Goal: Task Accomplishment & Management: Manage account settings

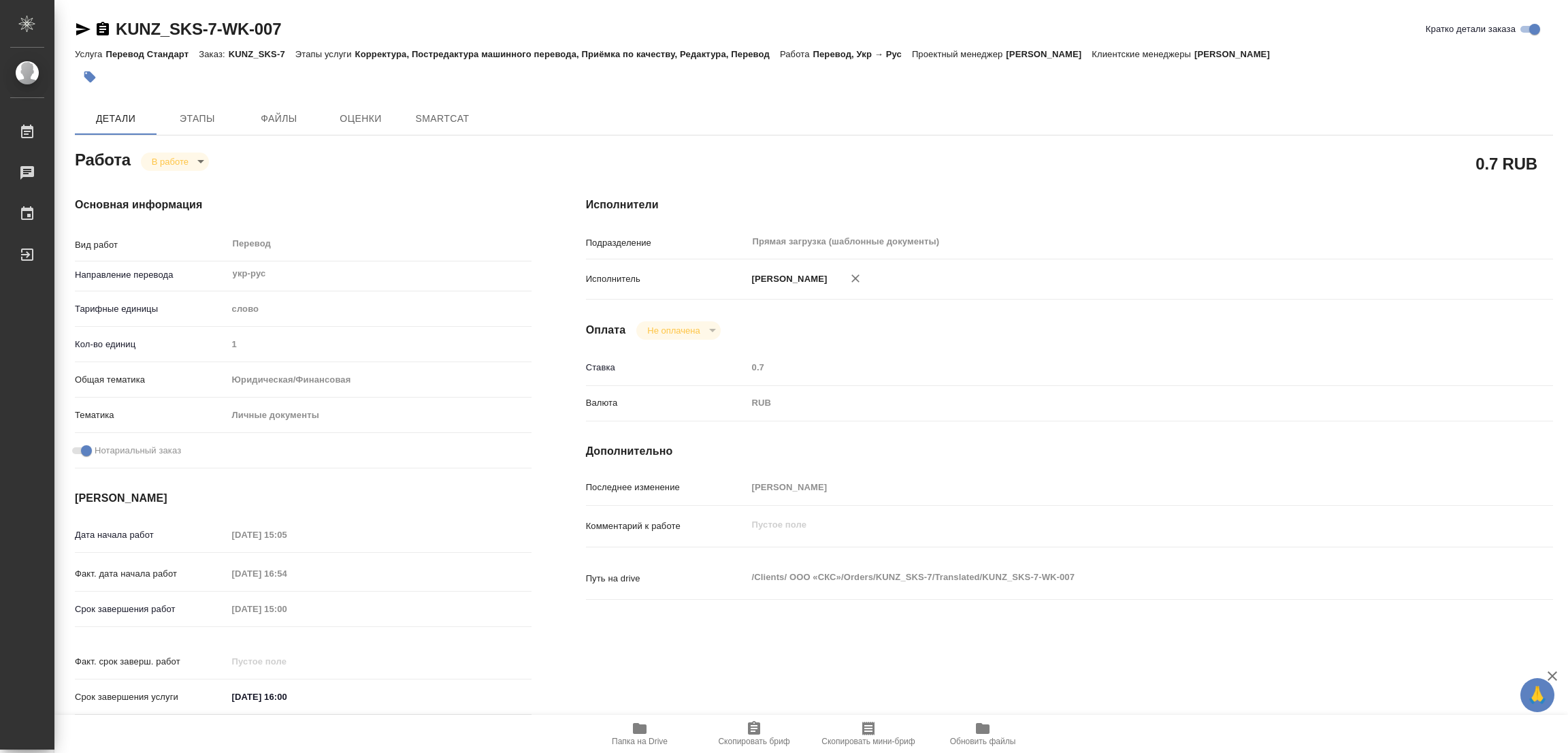
type textarea "x"
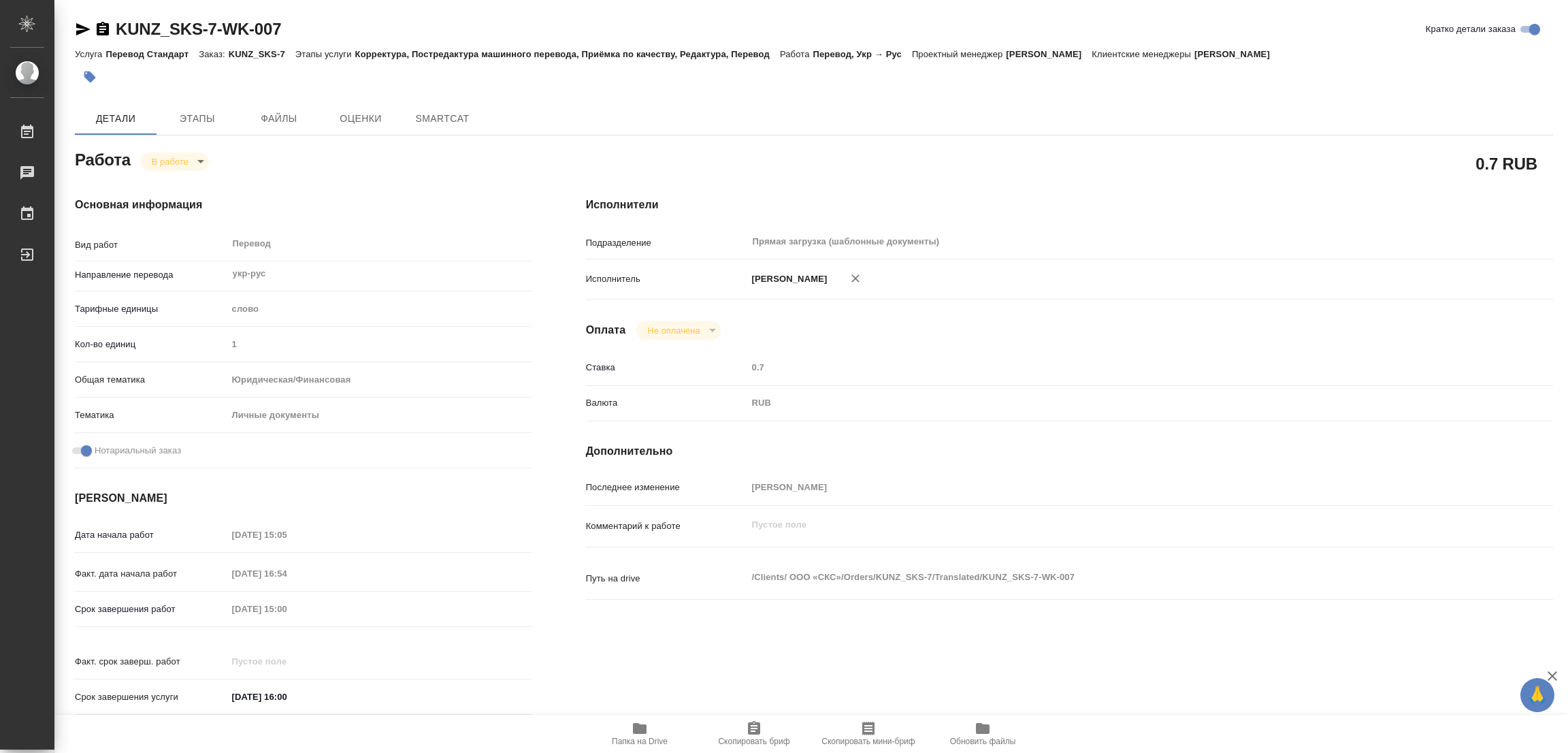
type textarea "x"
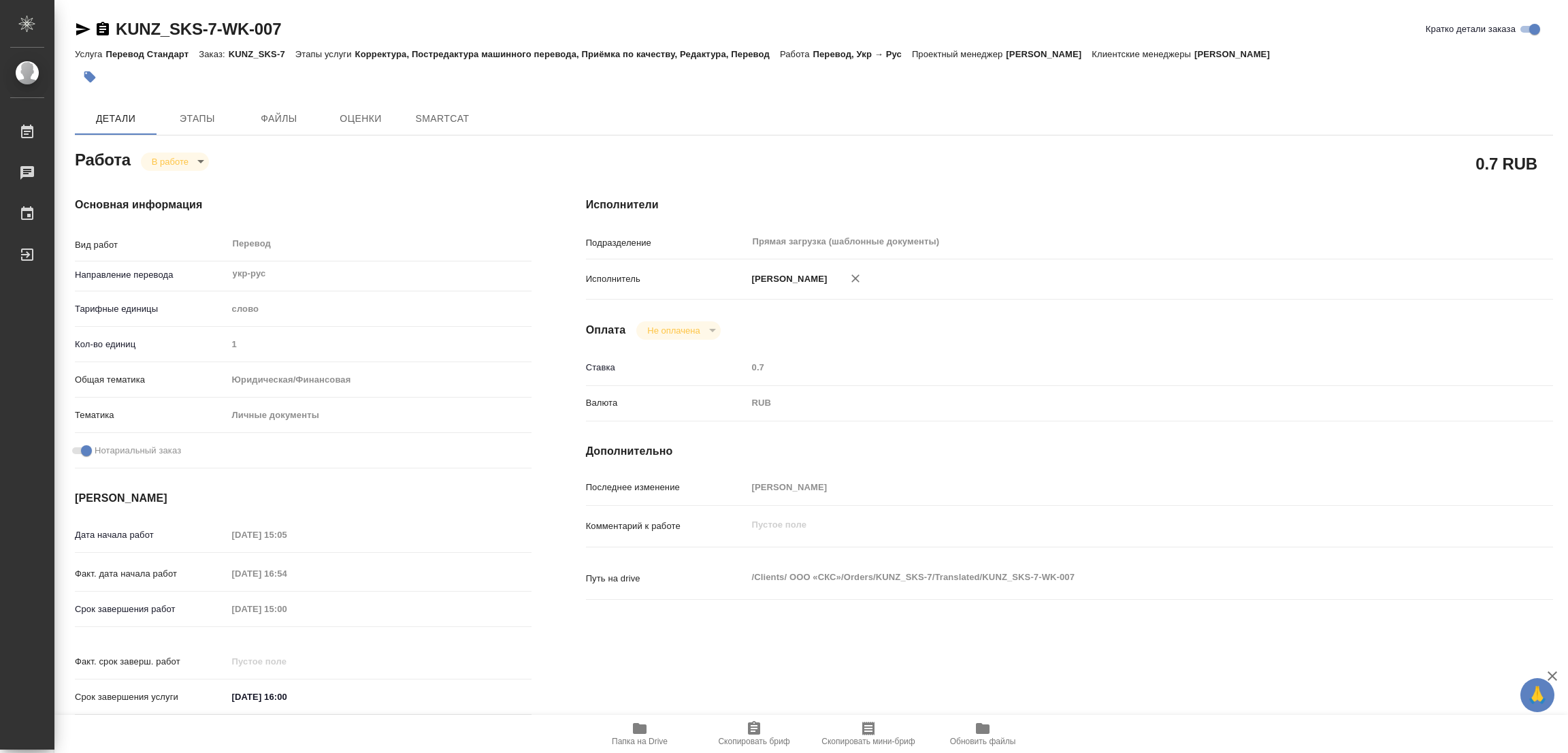
type textarea "x"
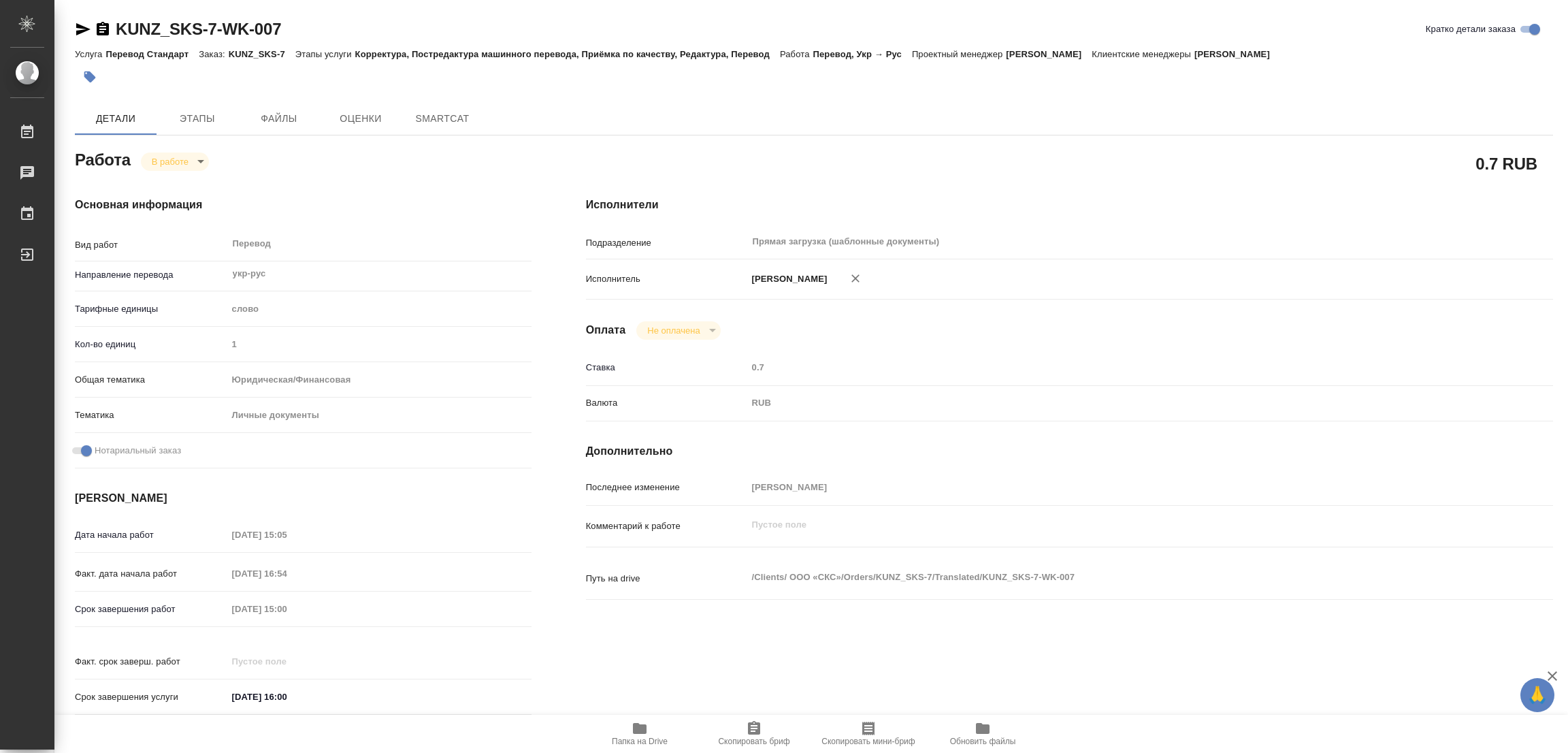
type textarea "x"
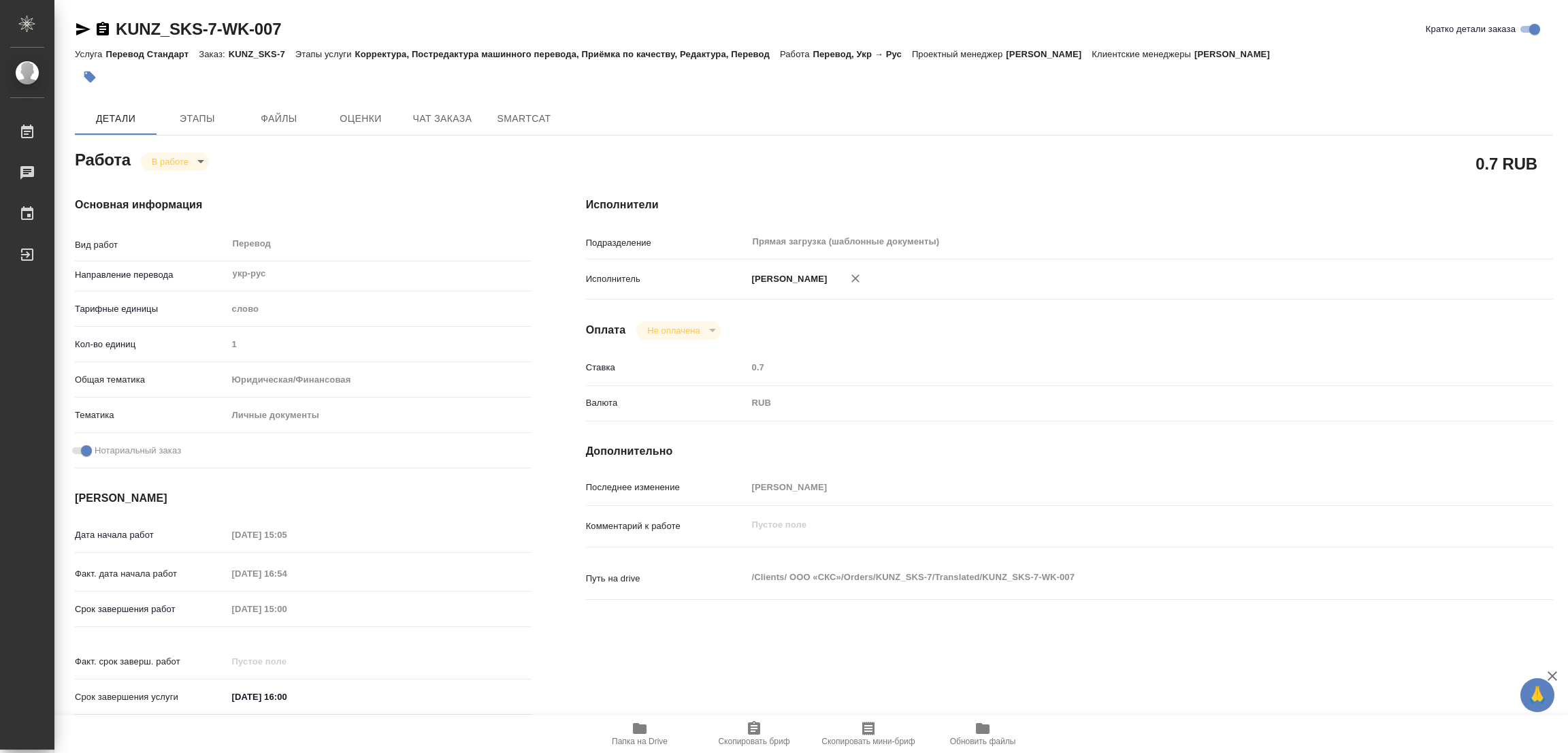
type textarea "x"
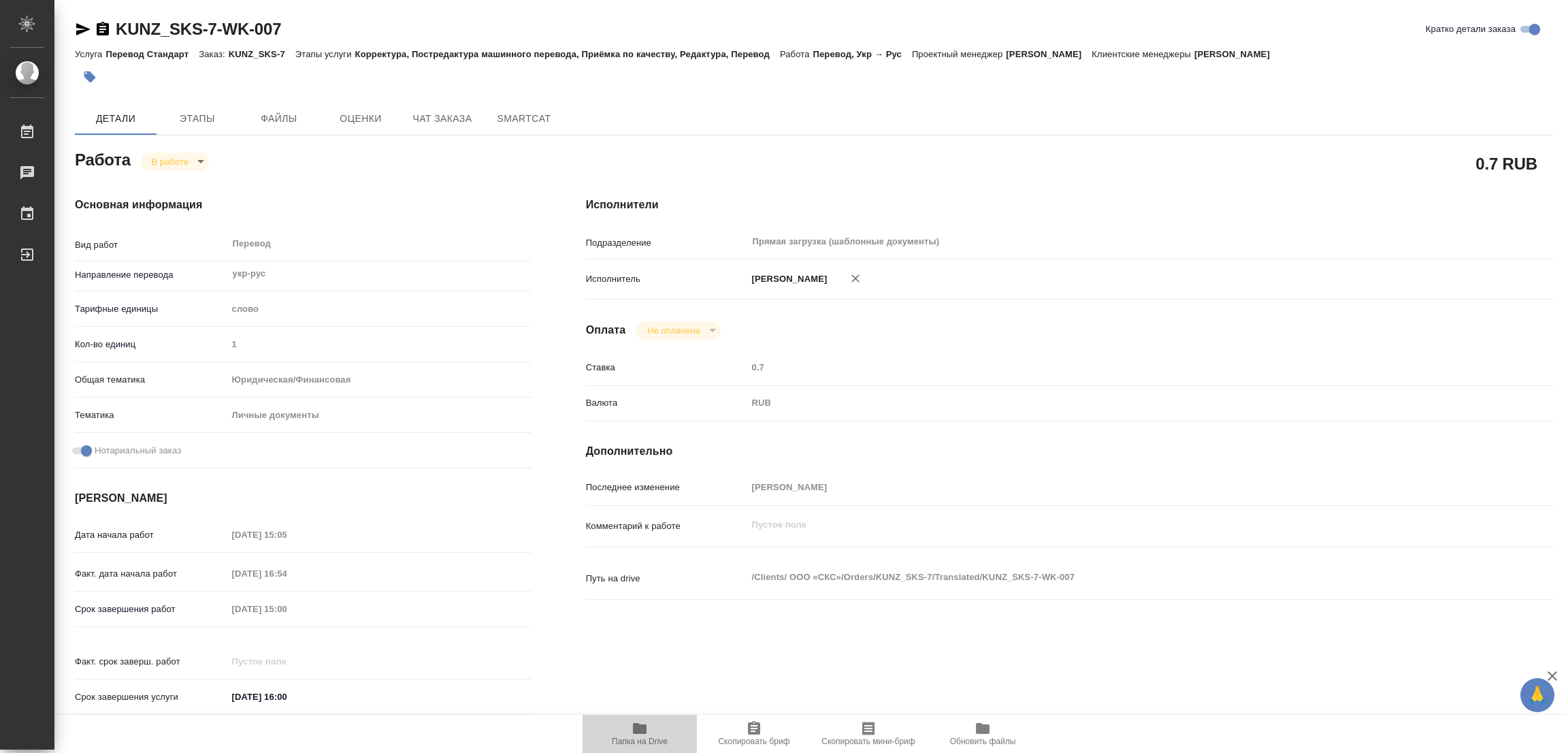
click at [636, 728] on icon "button" at bounding box center [639, 728] width 13 height 11
type textarea "x"
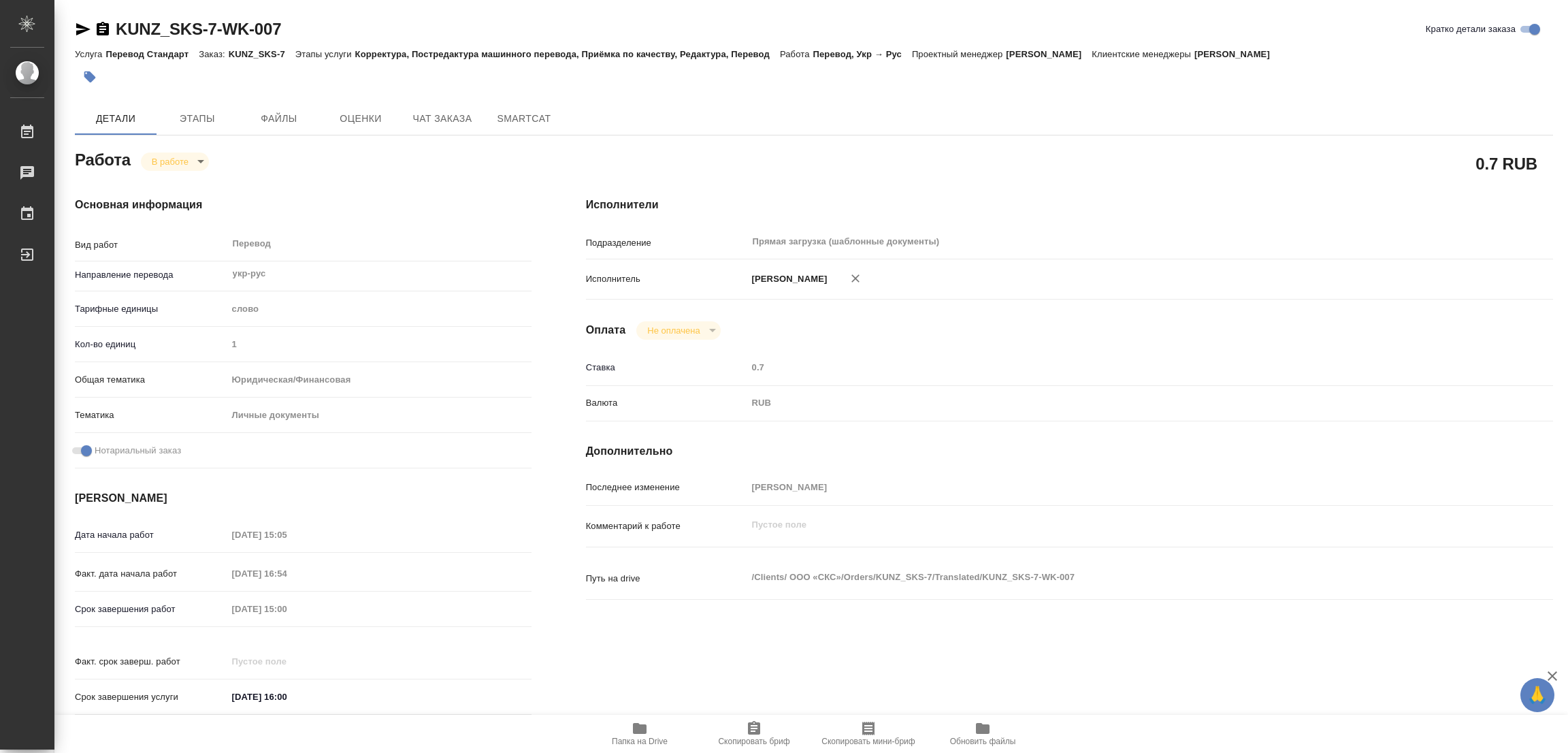
type textarea "x"
click at [184, 110] on span "Этапы" at bounding box center [197, 119] width 65 height 17
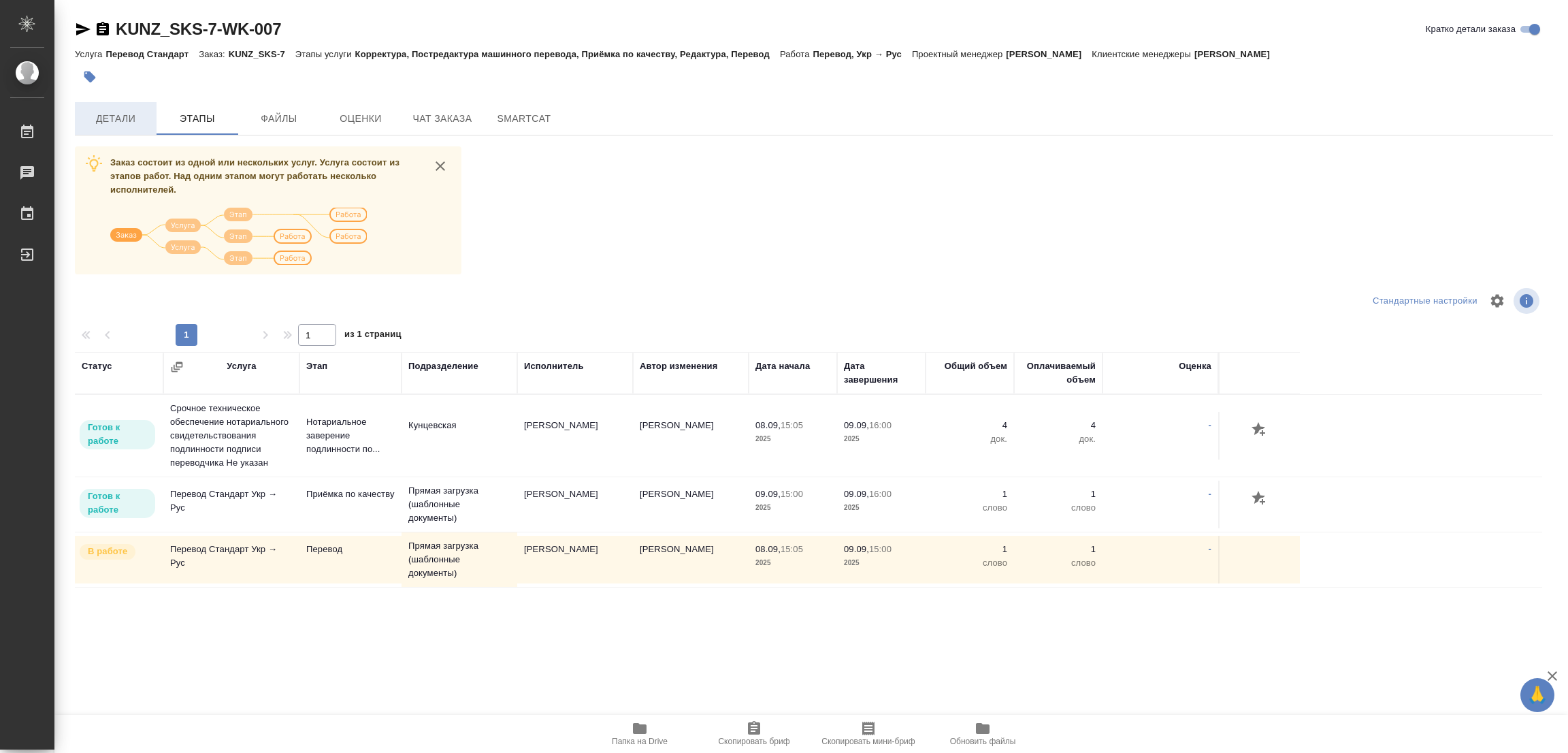
click at [103, 125] on span "Детали" at bounding box center [115, 119] width 65 height 17
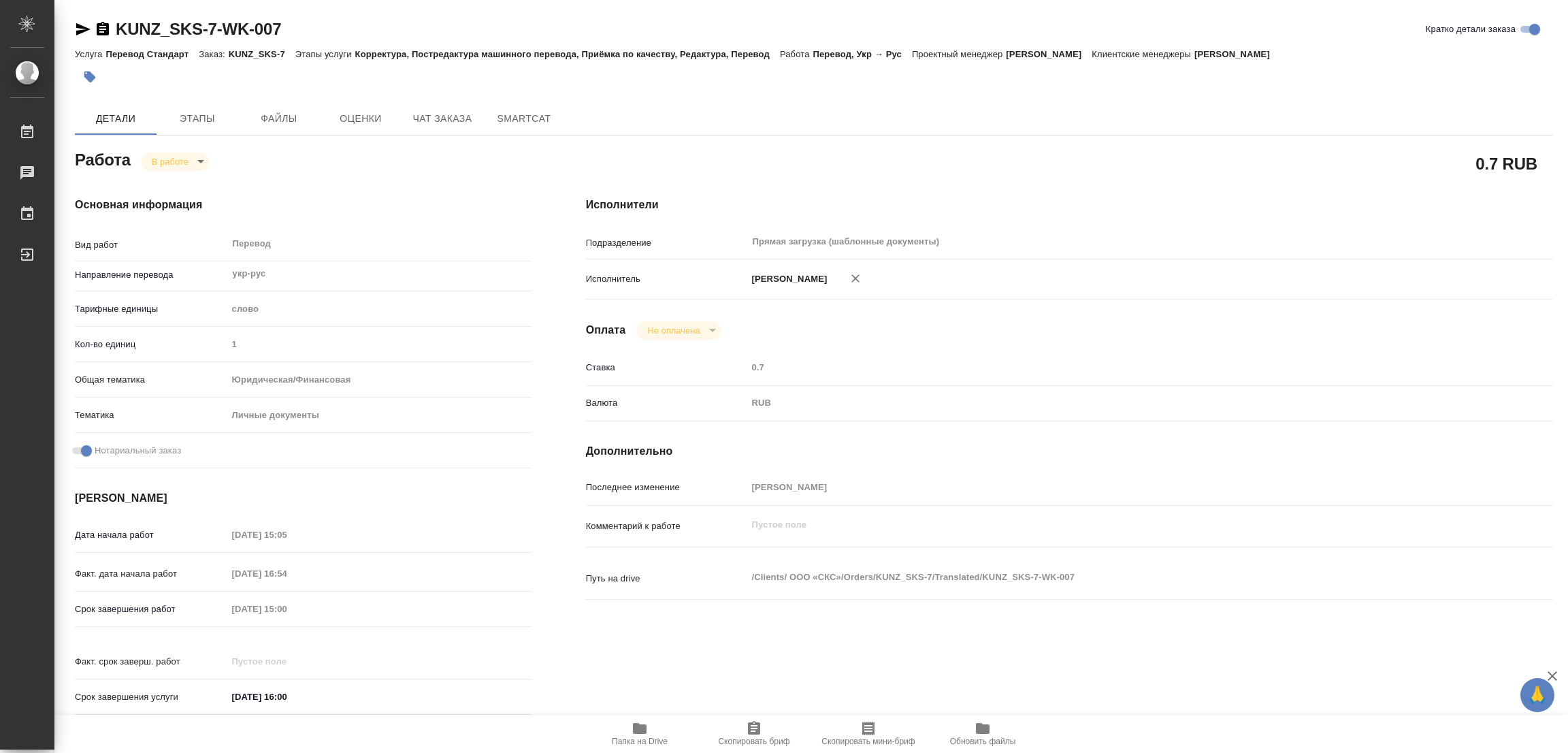
type textarea "x"
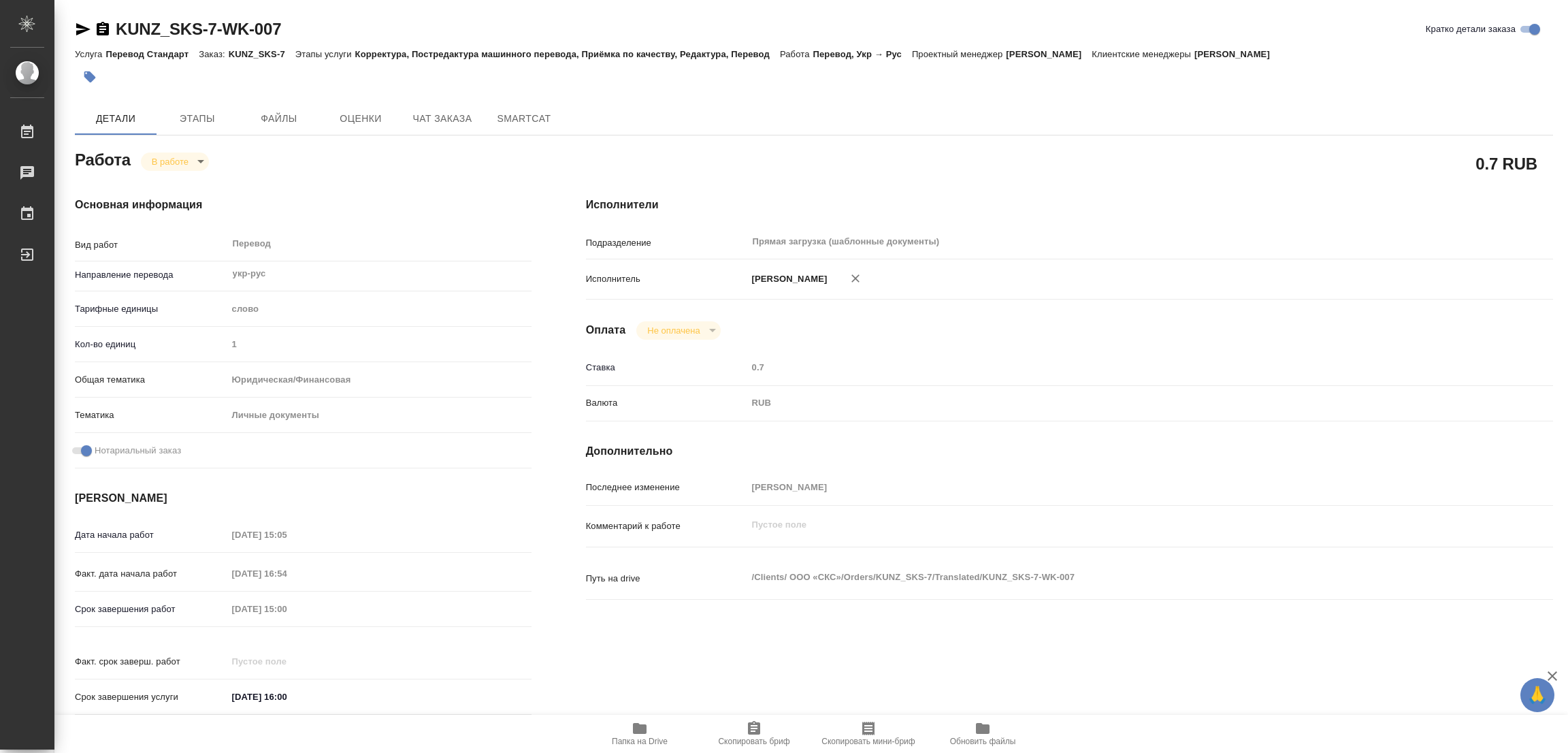
type textarea "x"
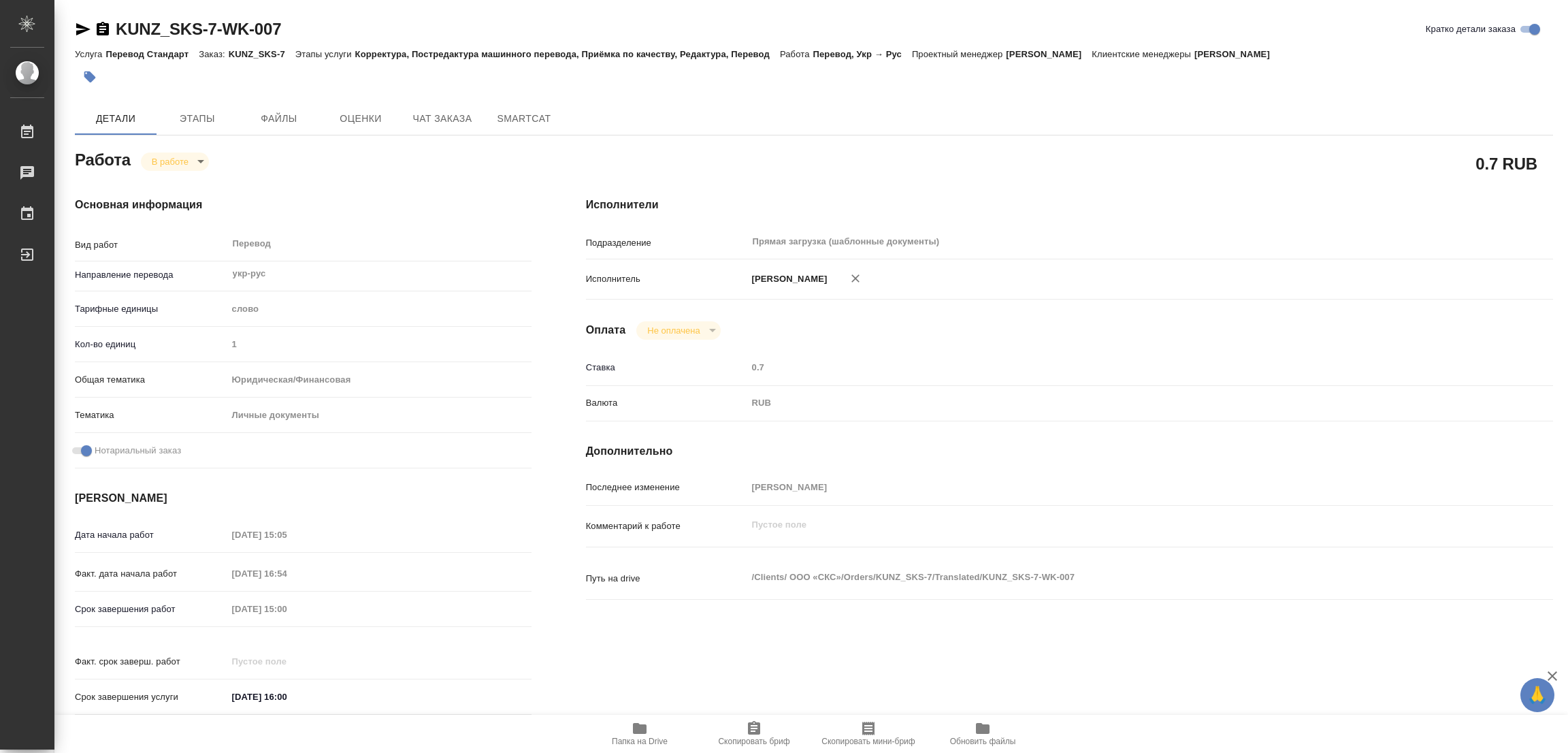
type textarea "x"
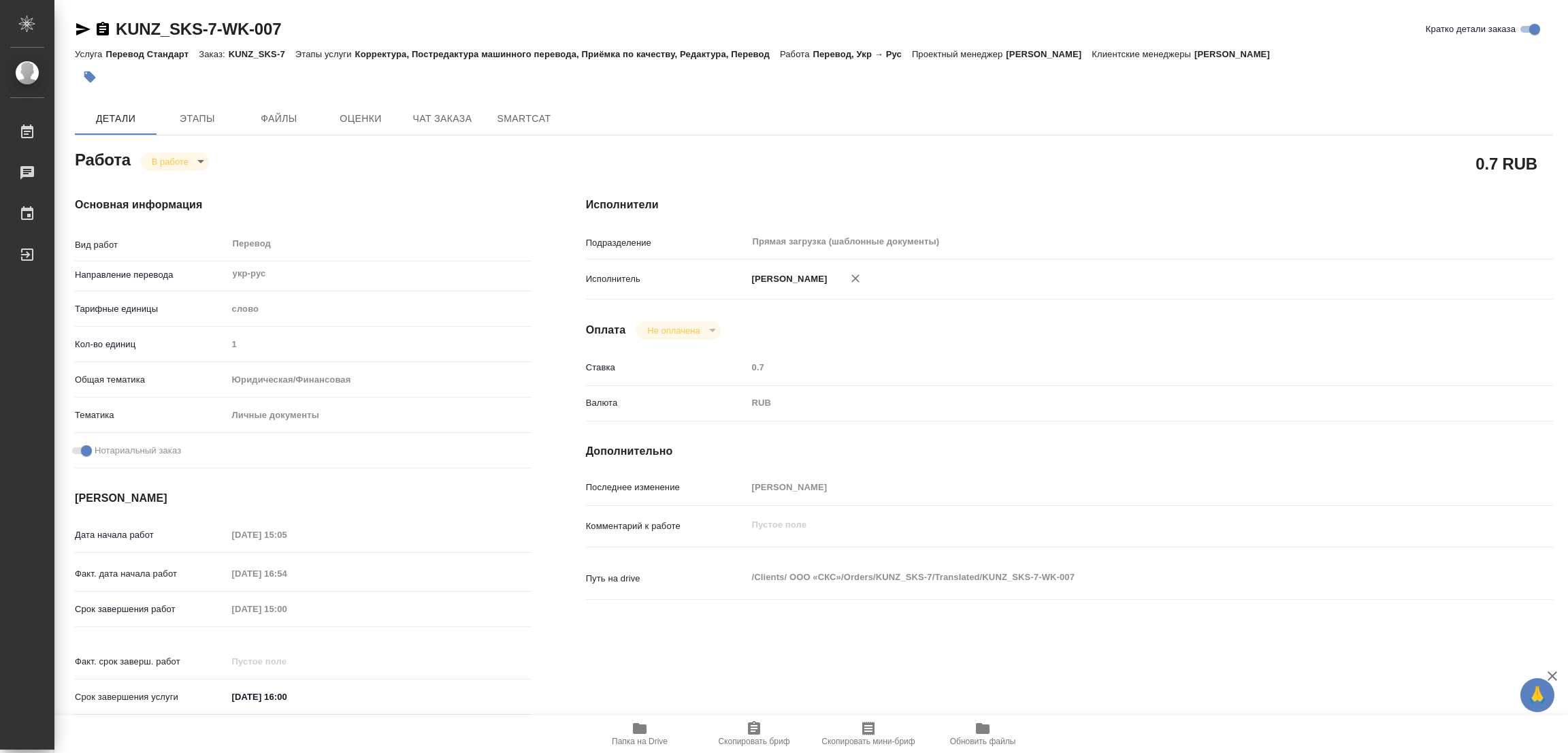
type textarea "x"
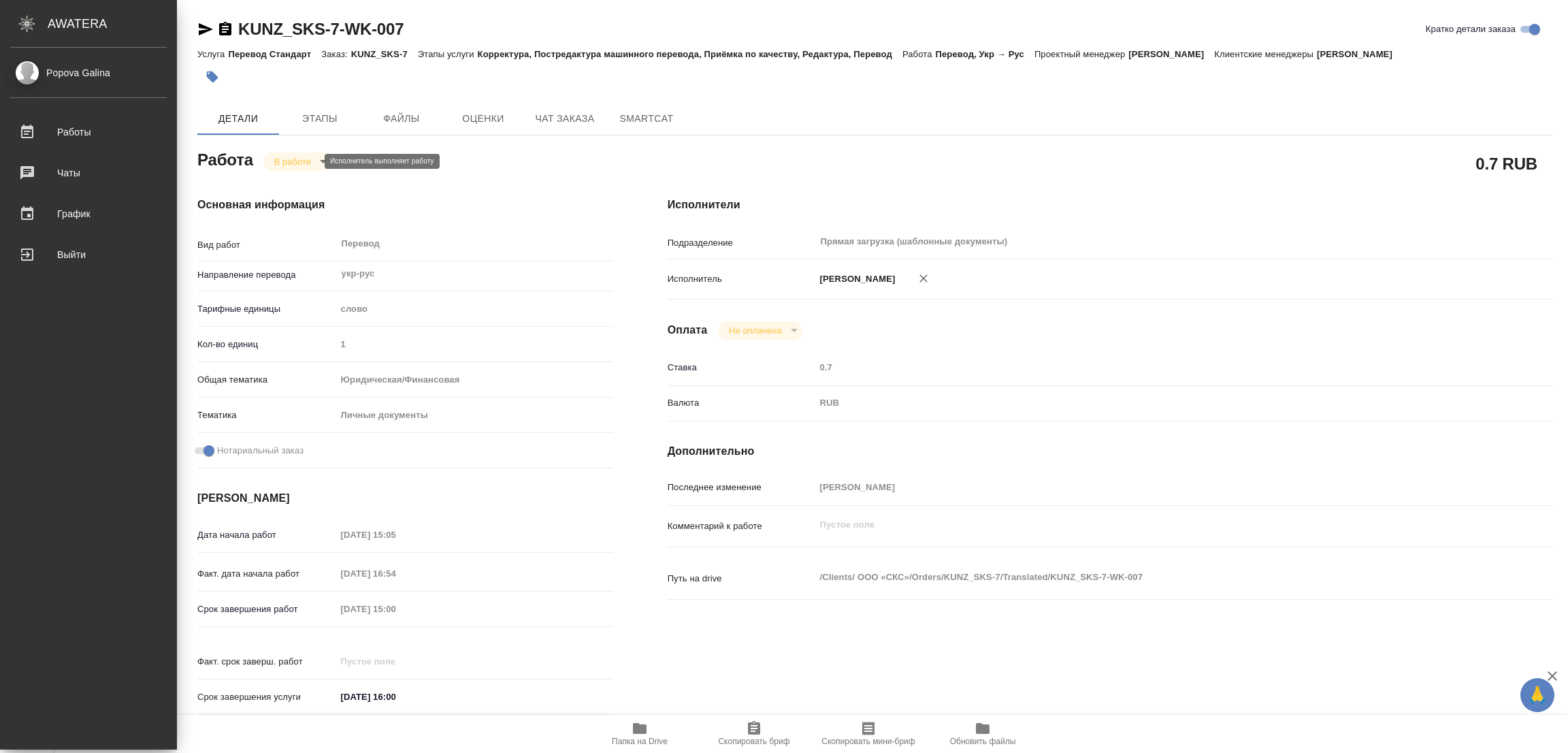
click at [287, 160] on body "🙏 .cls-1 fill:#fff; AWATERA [PERSON_NAME] 0 Чаты График Выйти KUNZ_SKS-7-WK-007…" at bounding box center [784, 376] width 1568 height 753
click at [288, 179] on button "Выполнен" at bounding box center [299, 184] width 50 height 15
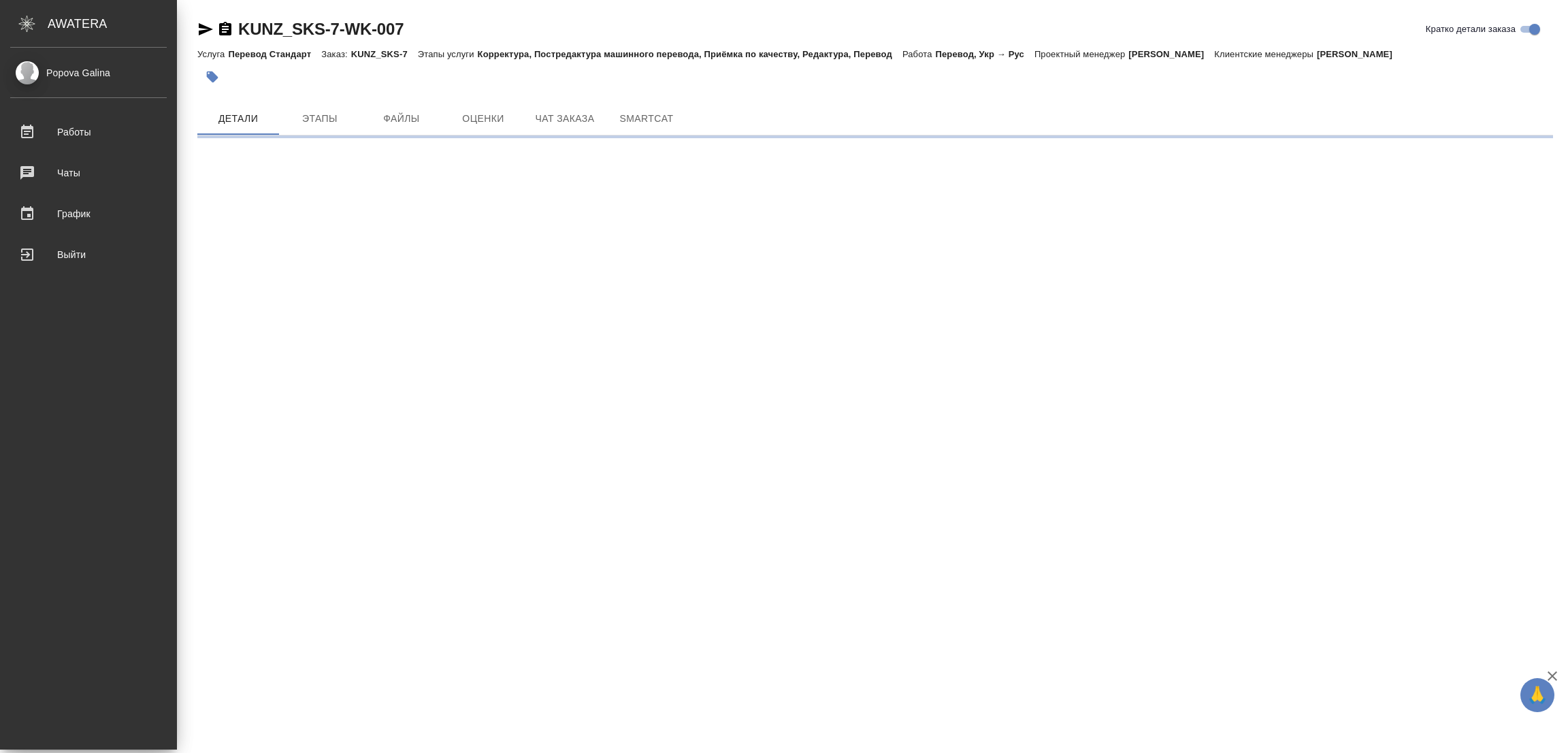
click at [216, 77] on icon "button" at bounding box center [212, 77] width 11 height 11
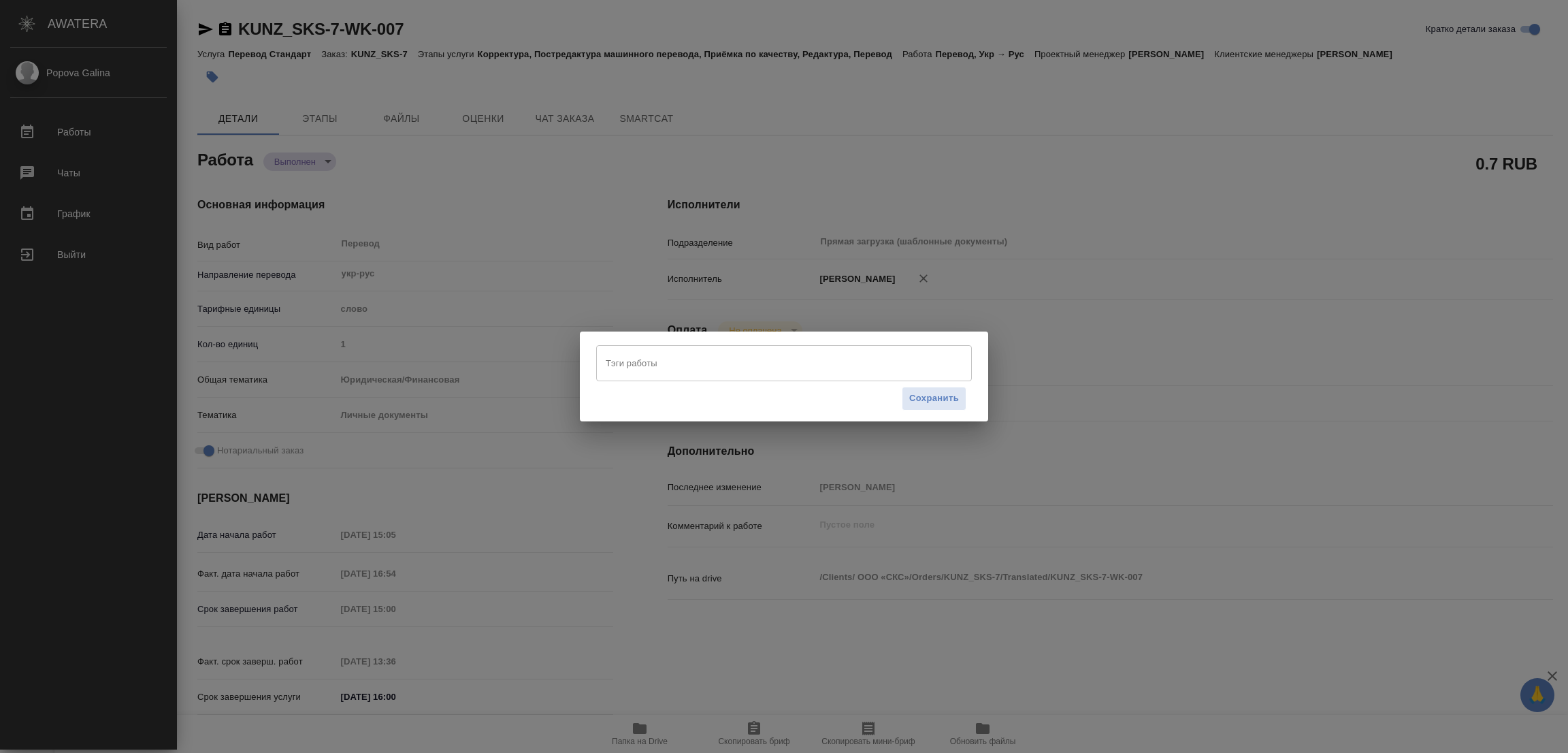
type textarea "x"
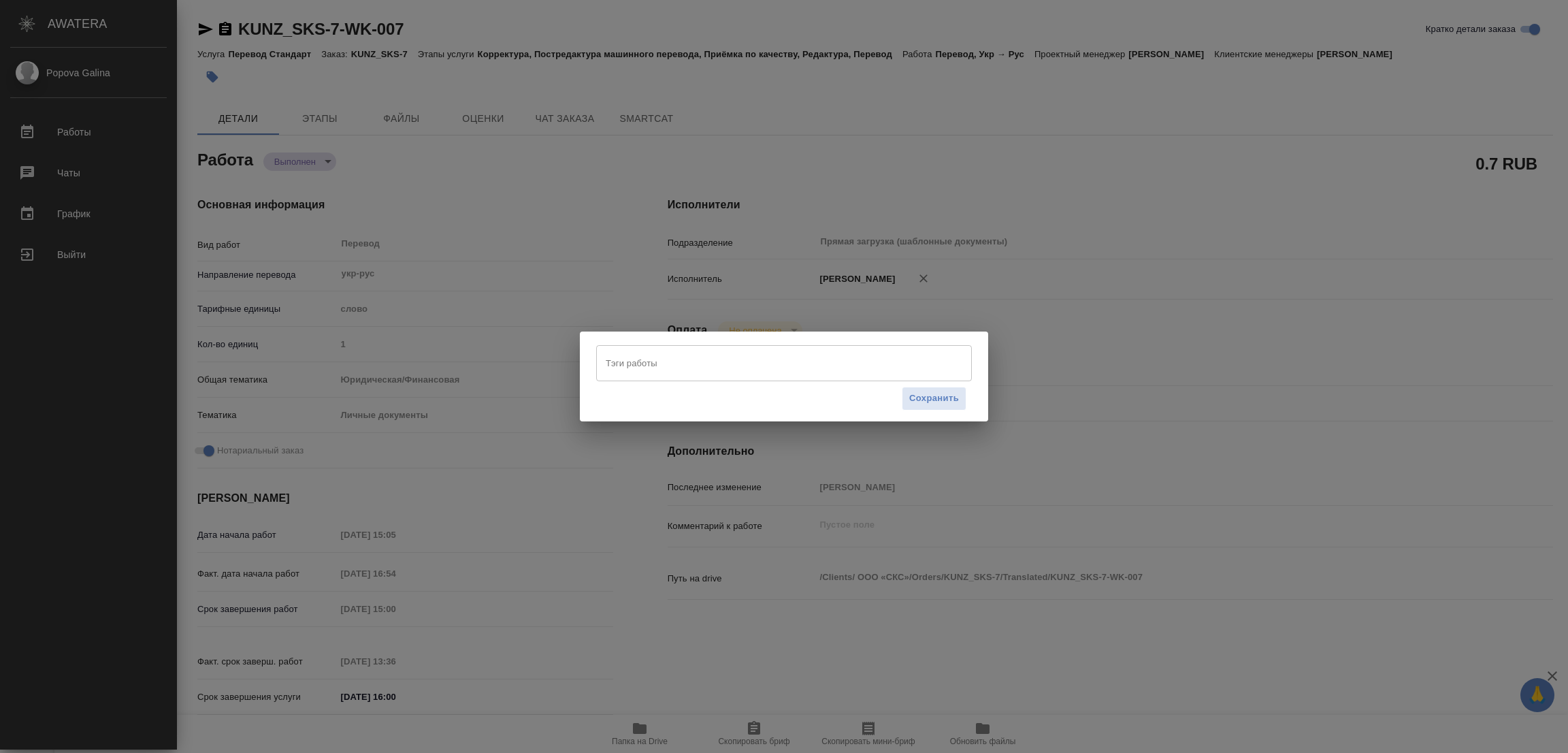
type textarea "x"
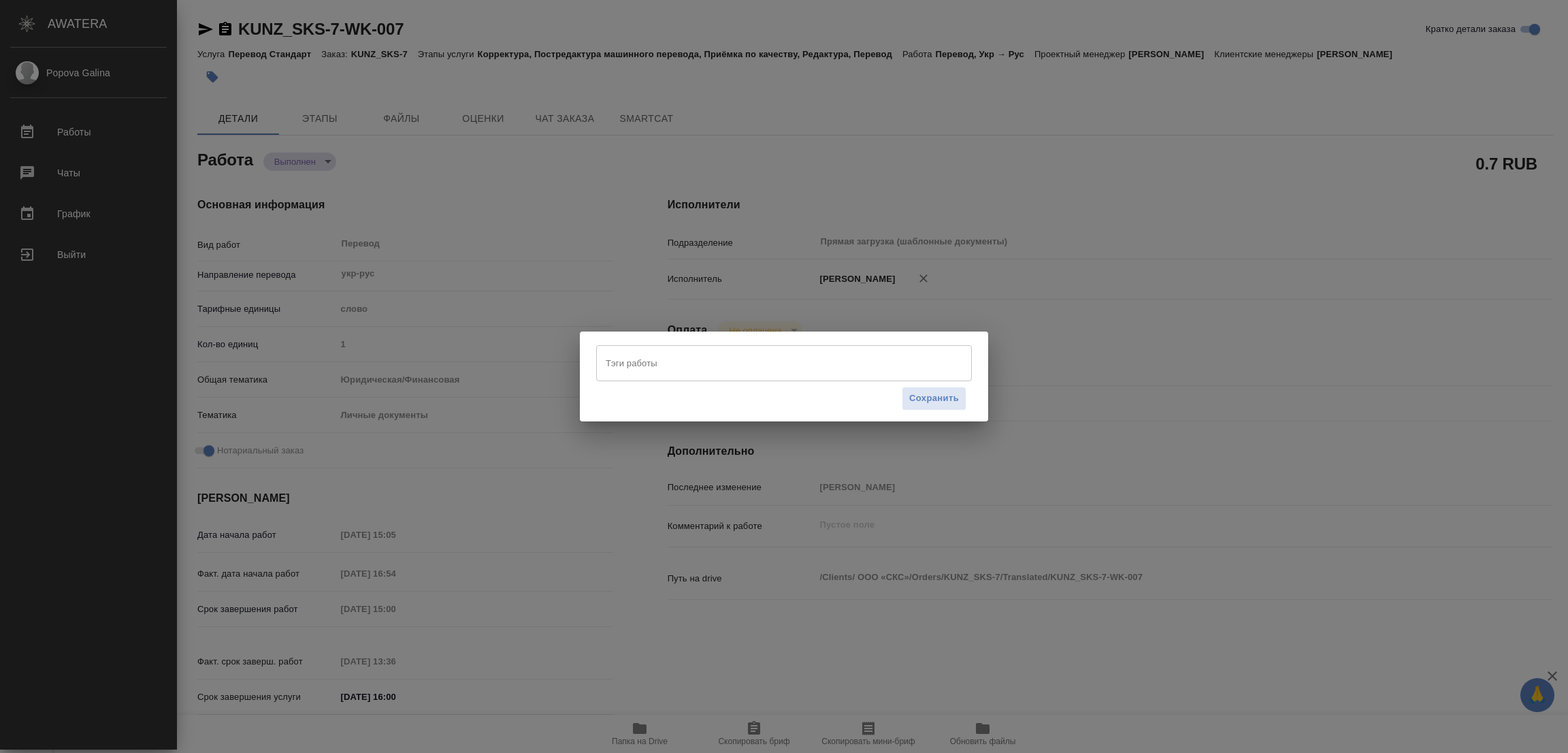
type textarea "x"
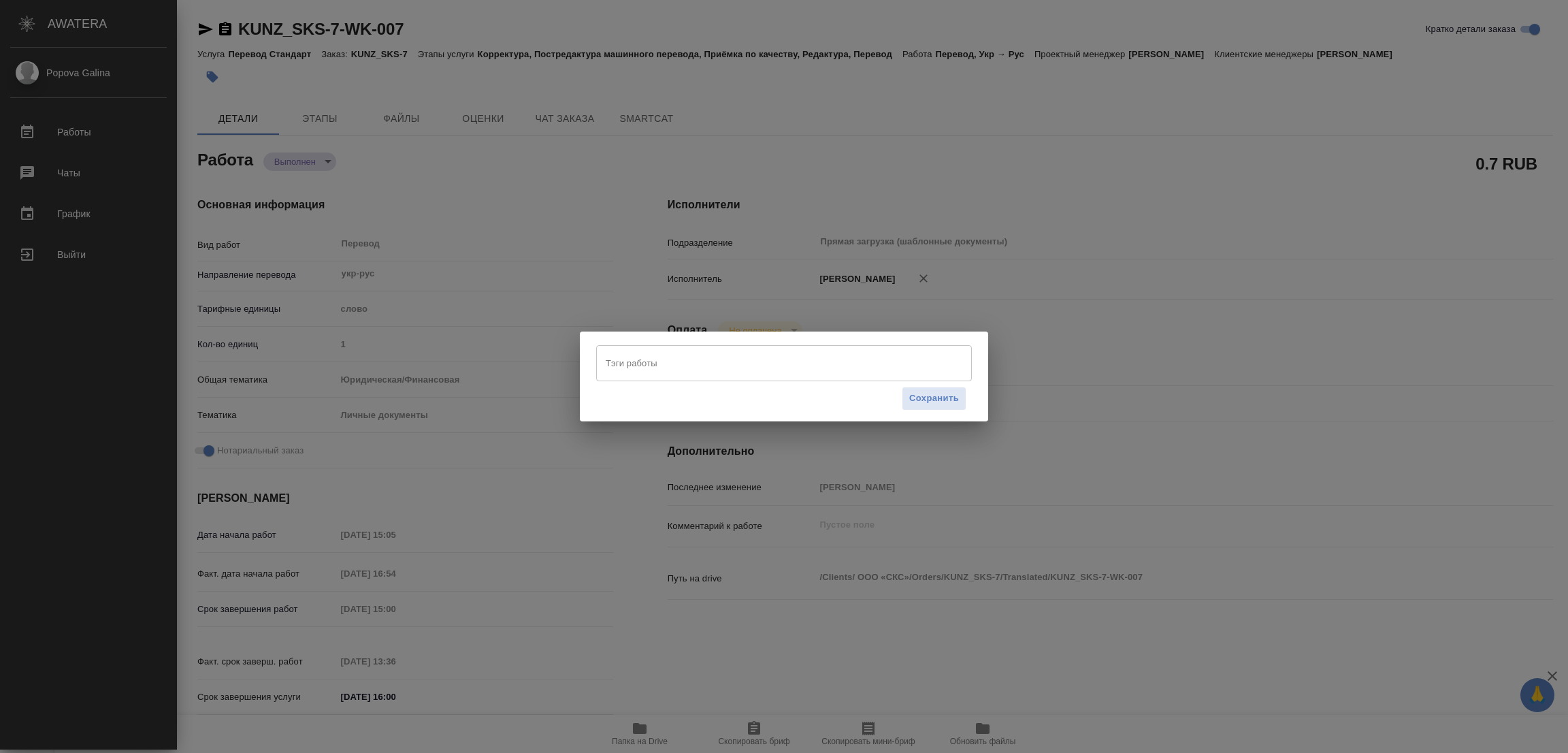
click at [693, 363] on input "Тэги работы" at bounding box center [771, 362] width 338 height 23
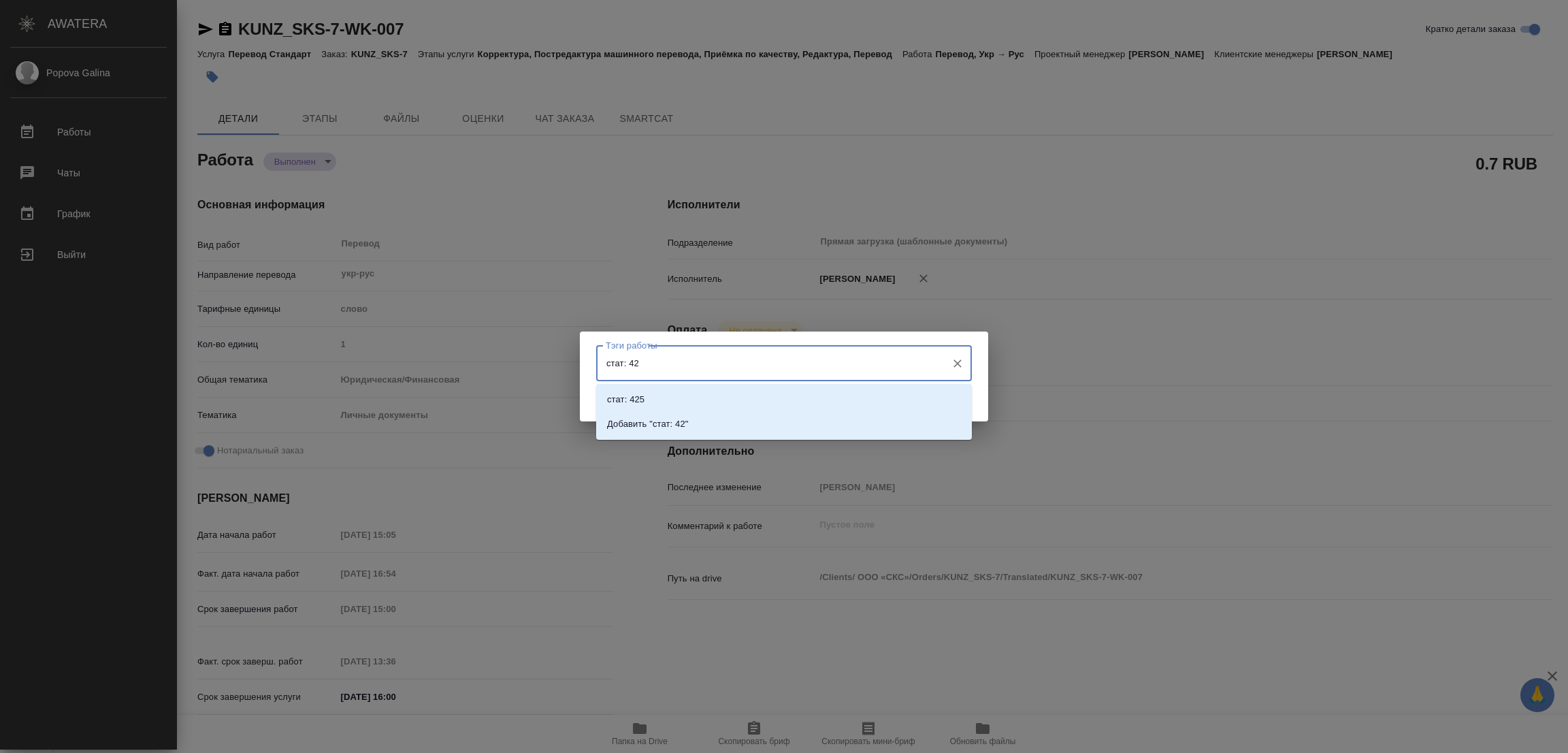
type input "стат: 429"
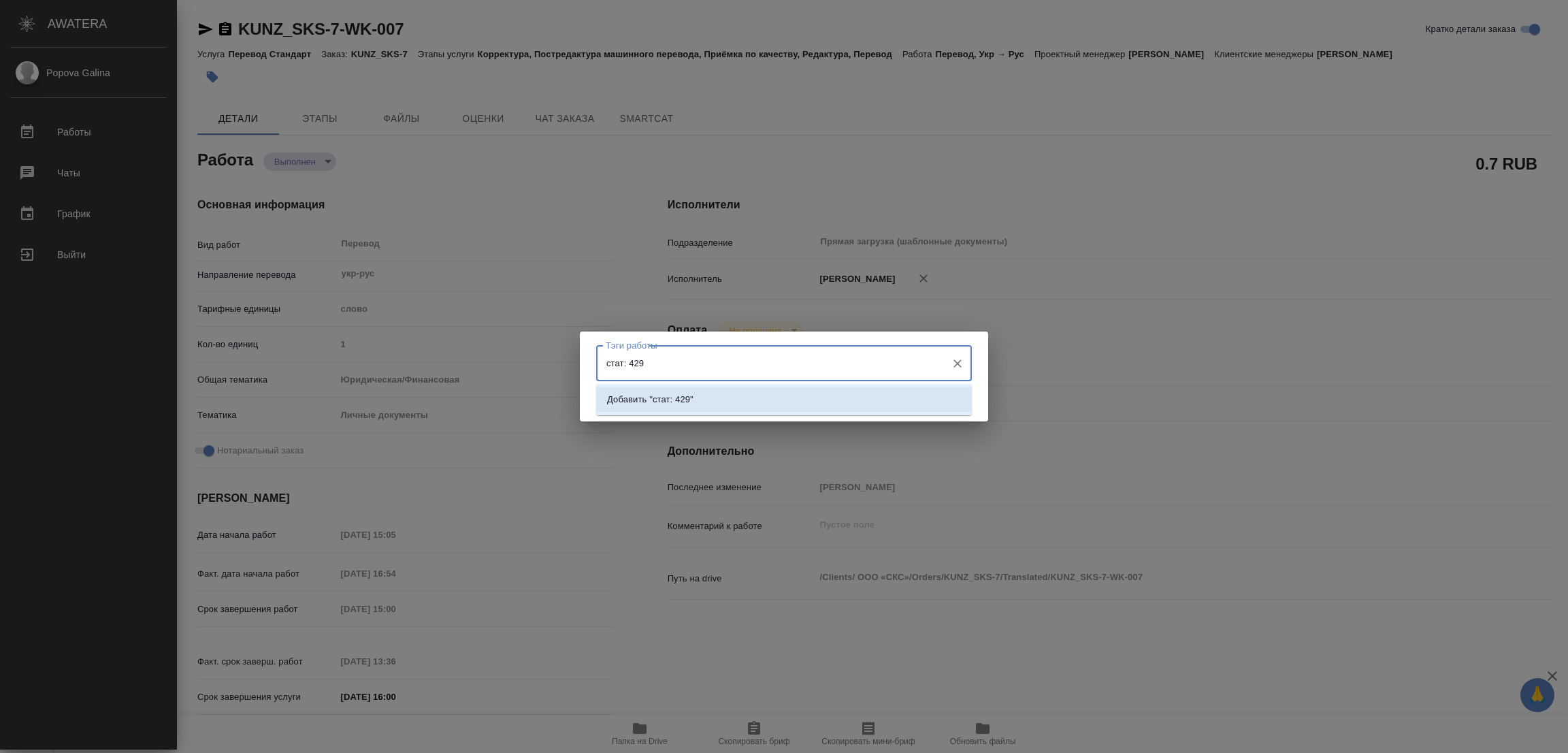
click at [673, 391] on li "Добавить "стат: 429"" at bounding box center [784, 399] width 376 height 25
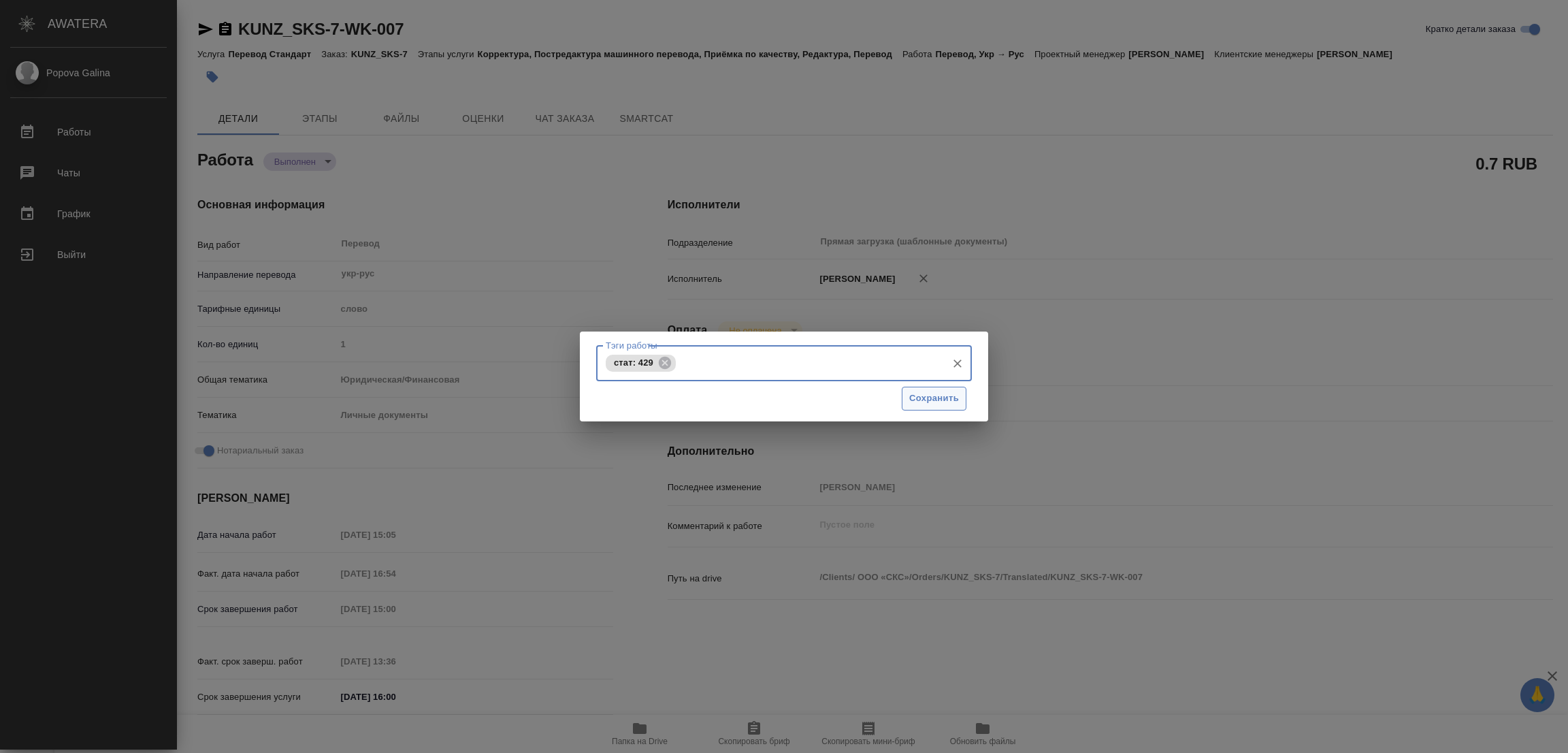
click at [922, 396] on span "Сохранить" at bounding box center [933, 398] width 50 height 15
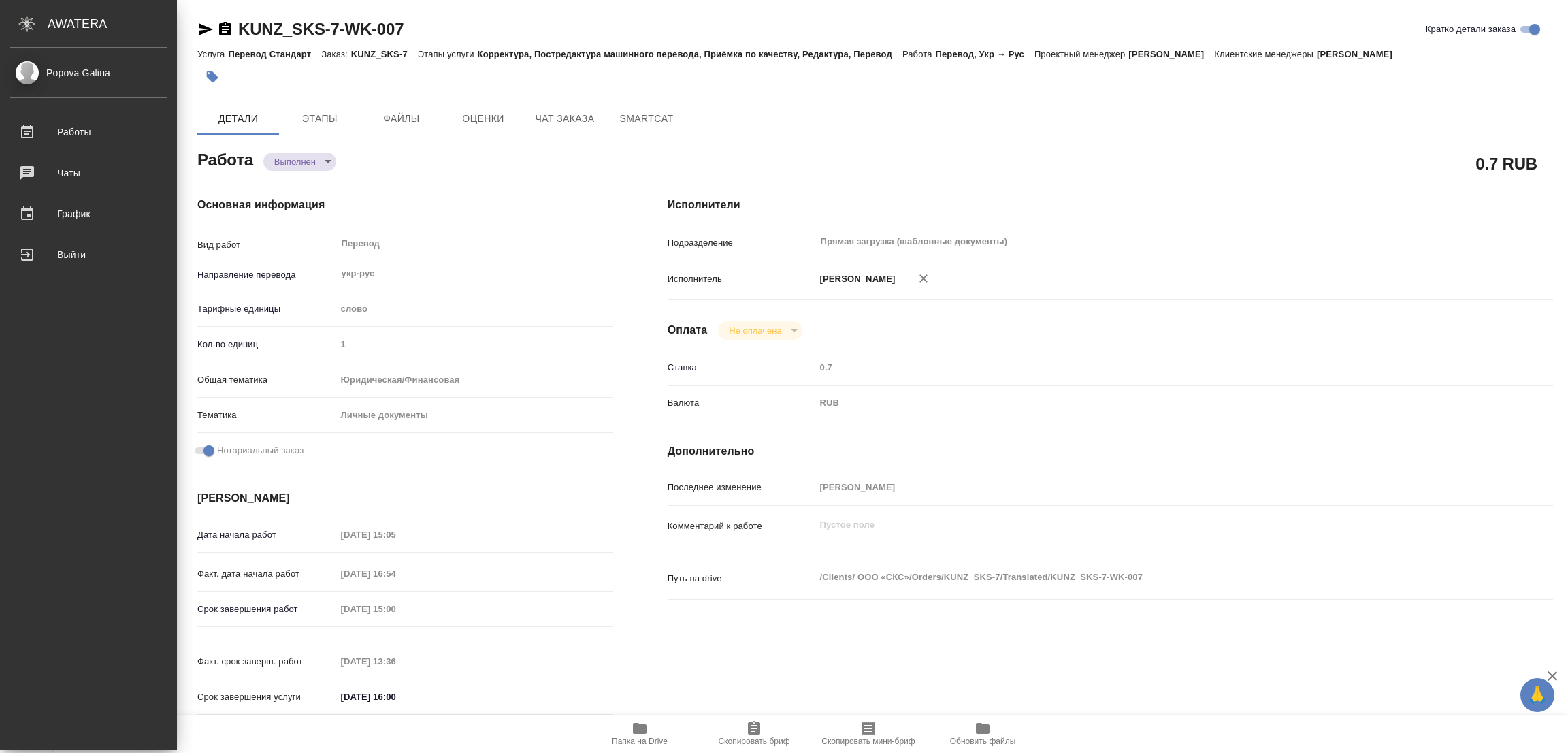
type input "completed"
type textarea "Перевод"
type textarea "x"
type input "укр-рус"
type input "5a8b1489cc6b4906c91bfd90"
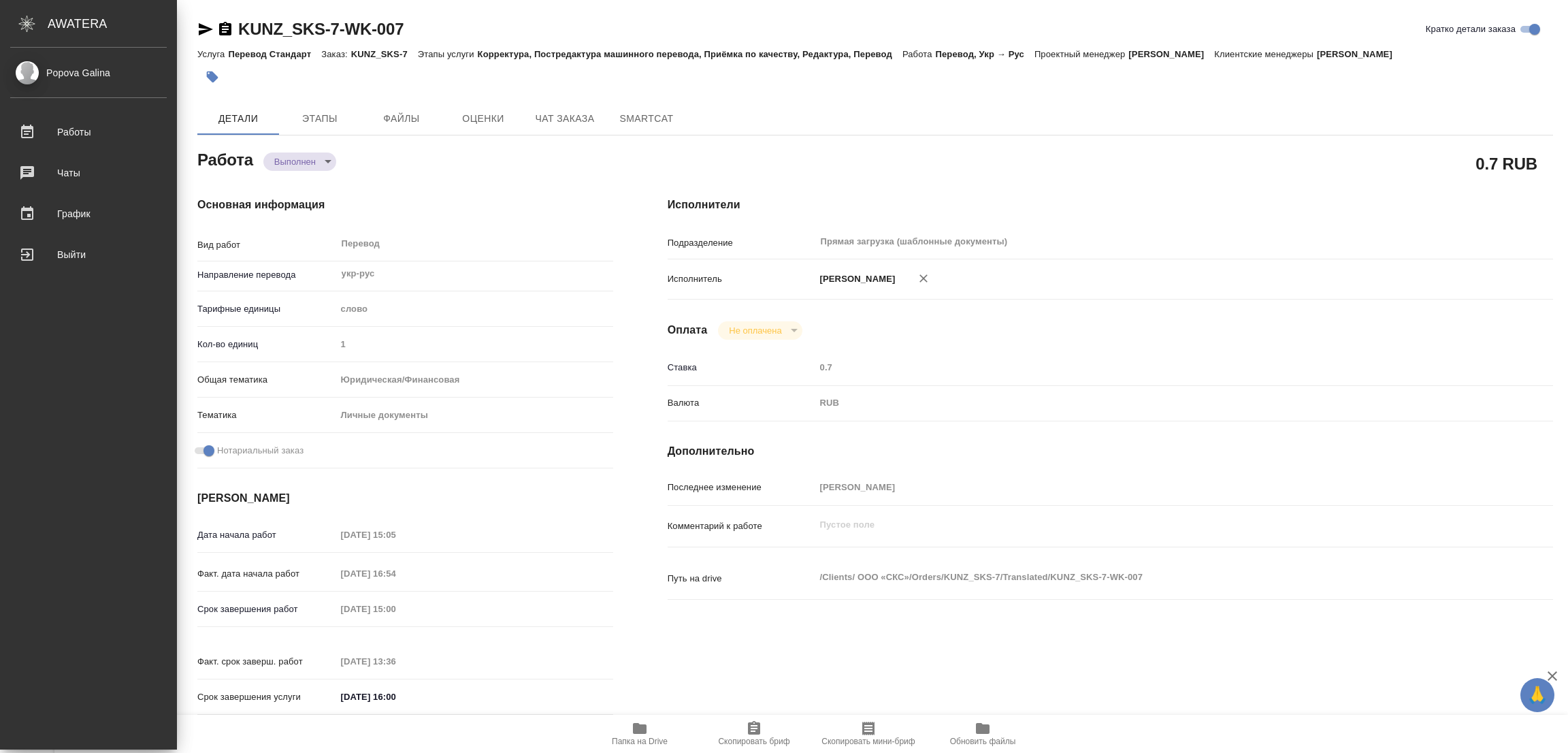
type input "1"
type input "yr-fn"
type input "5a8b8b956a9677013d343cfe"
checkbox input "true"
type input "[DATE] 15:05"
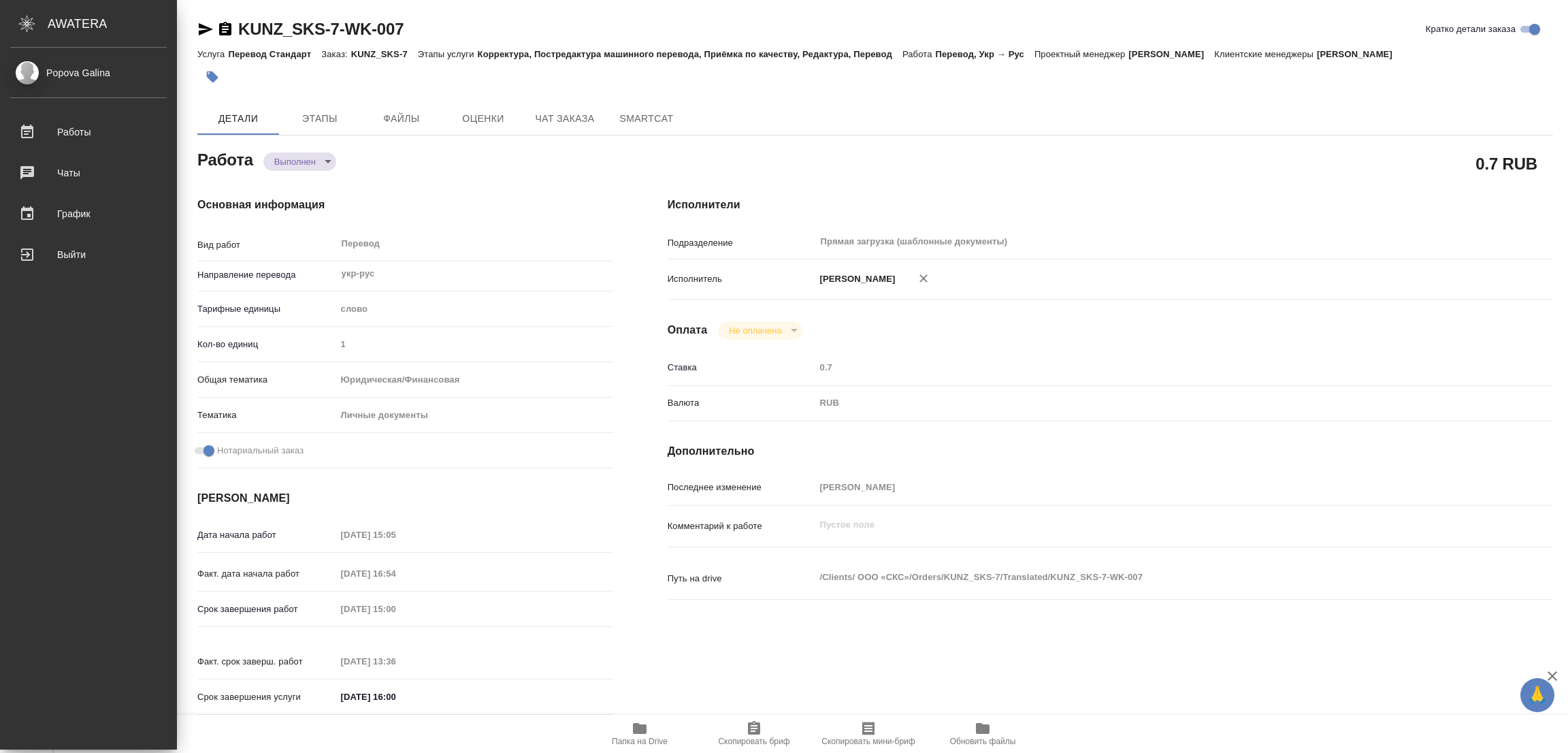
type input "[DATE] 16:54"
type input "[DATE] 15:00"
type input "[DATE] 13:36"
type input "[DATE] 16:00"
type input "Прямая загрузка (шаблонные документы)"
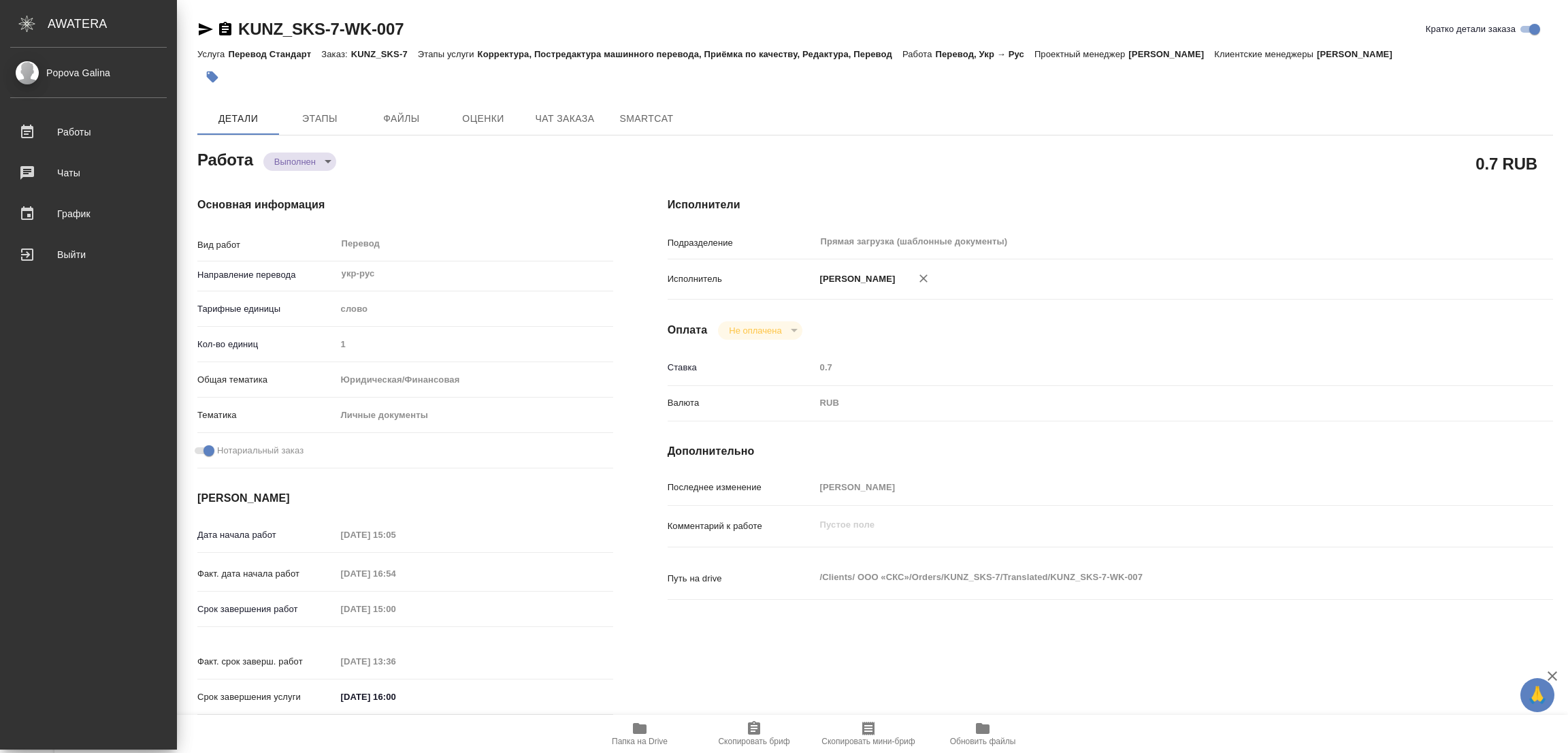
type input "notPayed"
type input "0.7"
type input "RUB"
type input "[PERSON_NAME]"
type textarea "x"
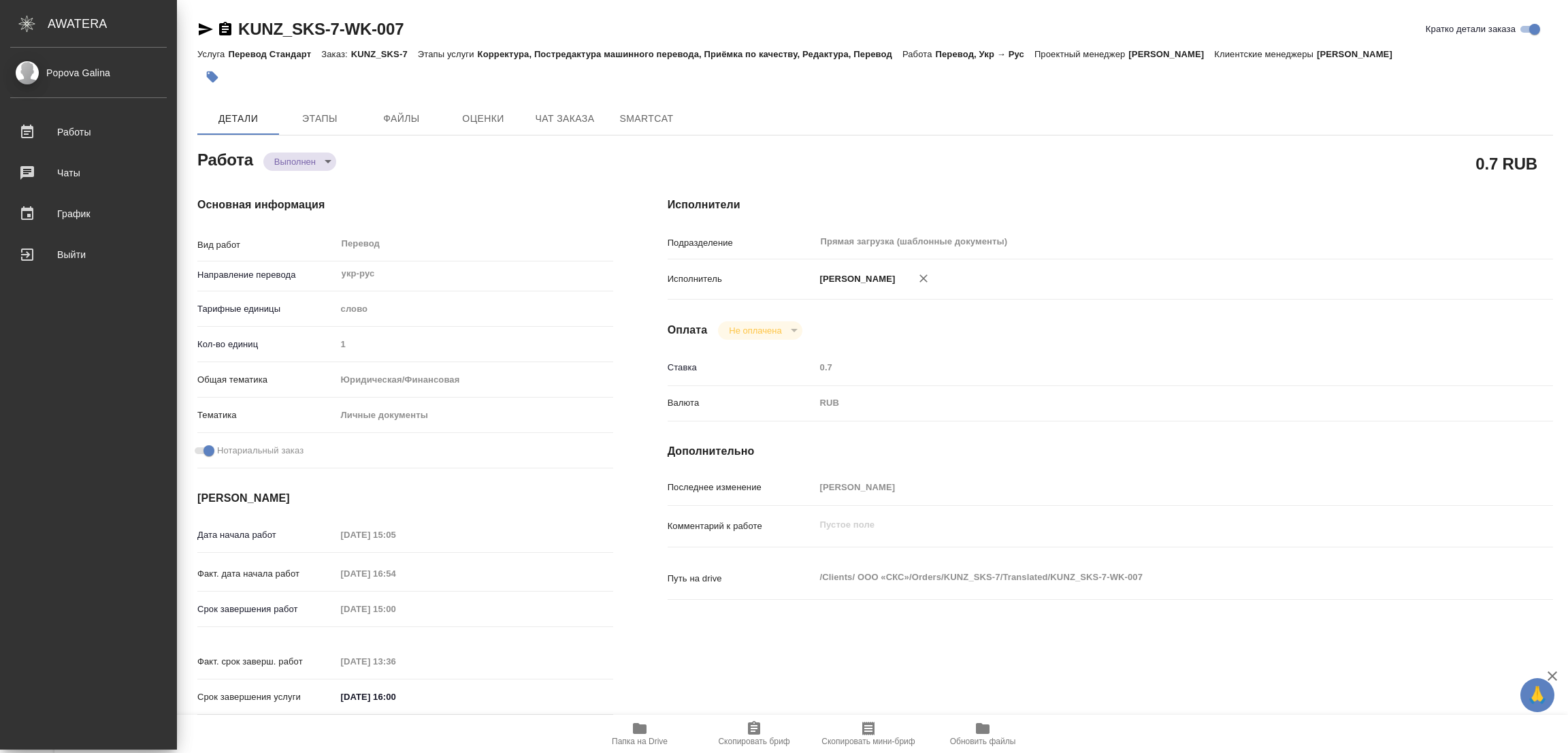
type textarea "/Clients/ ООО «СКС»/Orders/KUNZ_SKS-7/Translated/KUNZ_SKS-7-WK-007"
type textarea "x"
type input "KUNZ_SKS-7"
type input "Перевод Стандарт"
type input "Корректура, Постредактура машинного перевода, Приёмка по качеству, Редактура, П…"
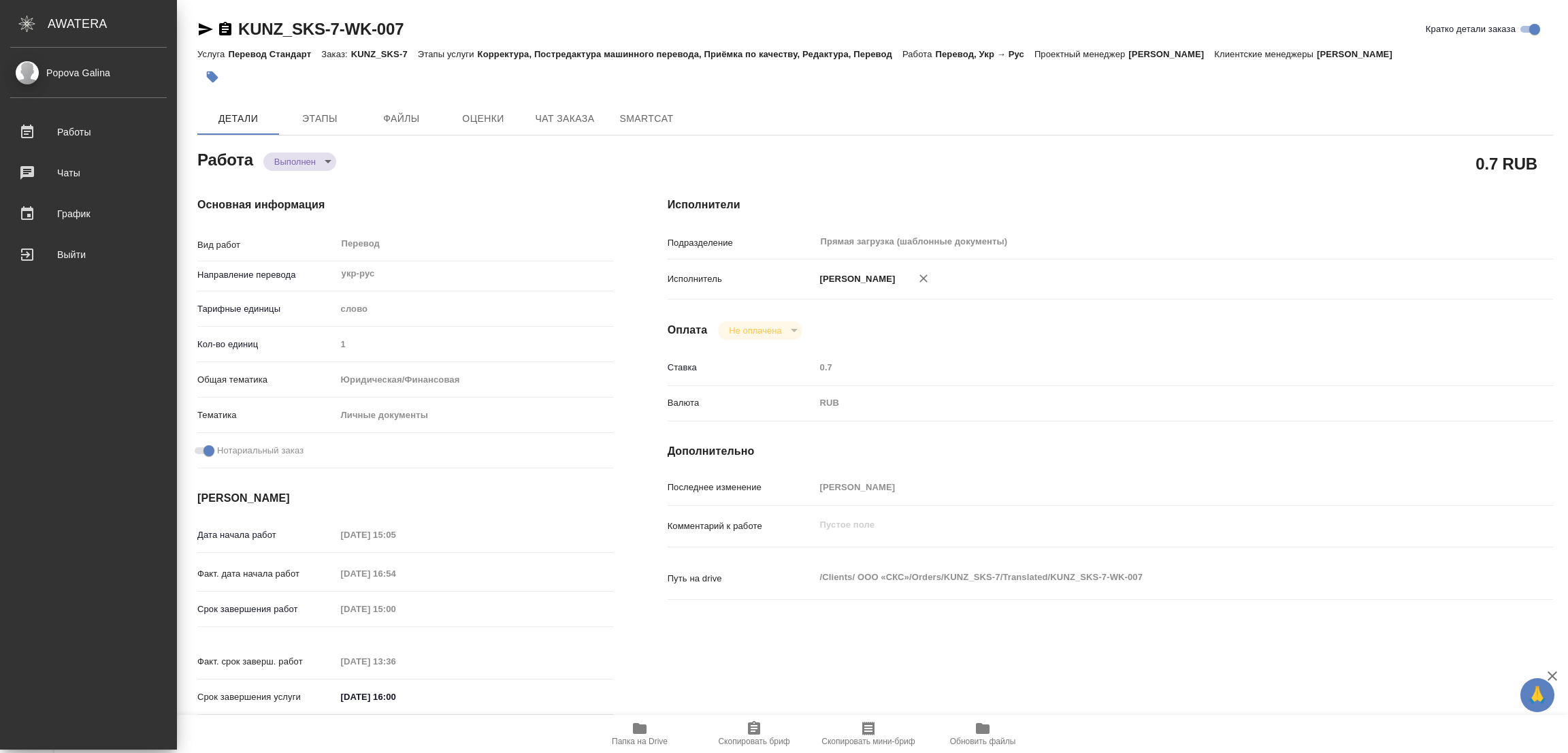
type input "[PERSON_NAME]"
type input "/Clients/ ООО «СКС»/Orders/KUNZ_SKS-7"
type textarea "x"
type textarea "паспорт, справка, инн укр-рус, под нот срочно"
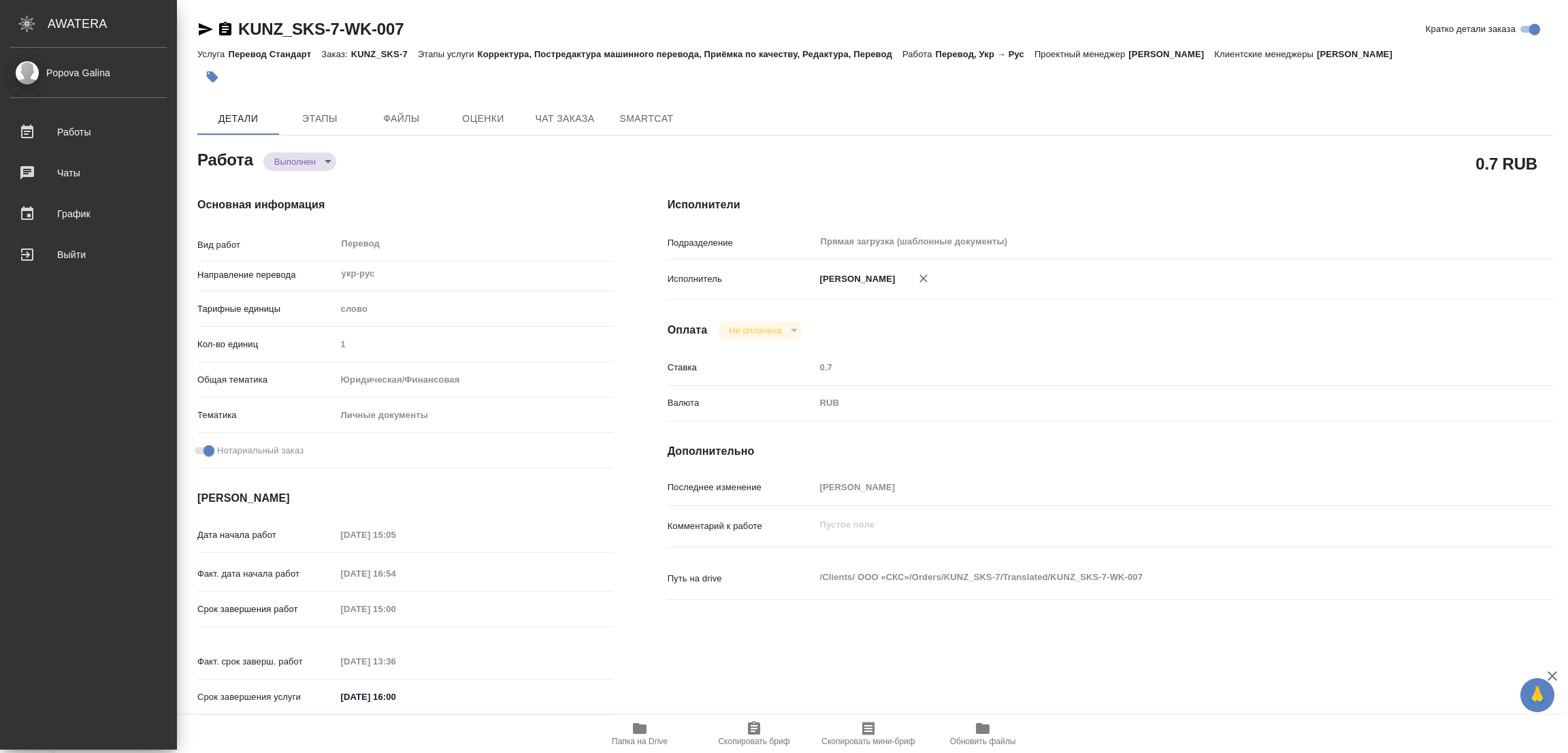
type textarea "x"
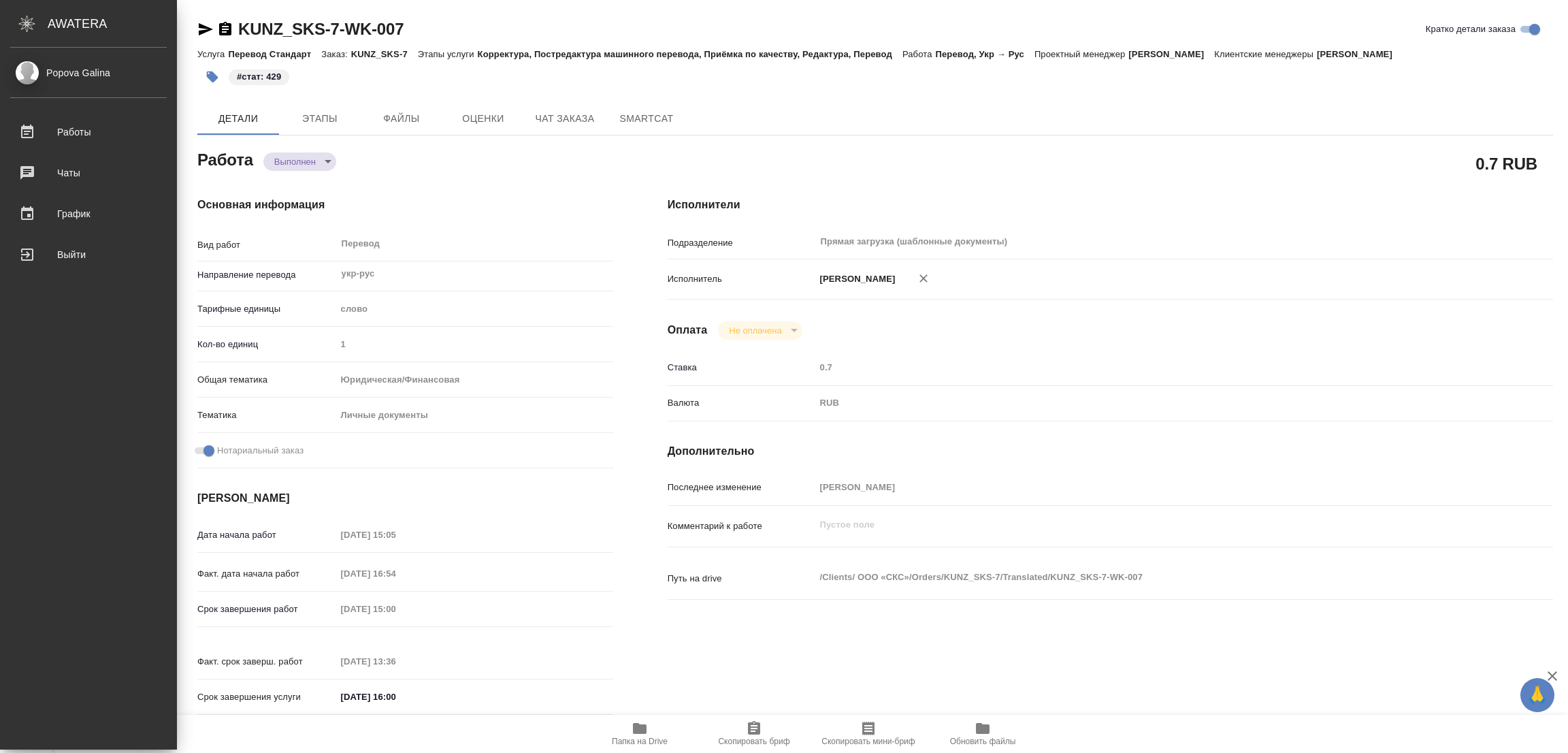
type textarea "x"
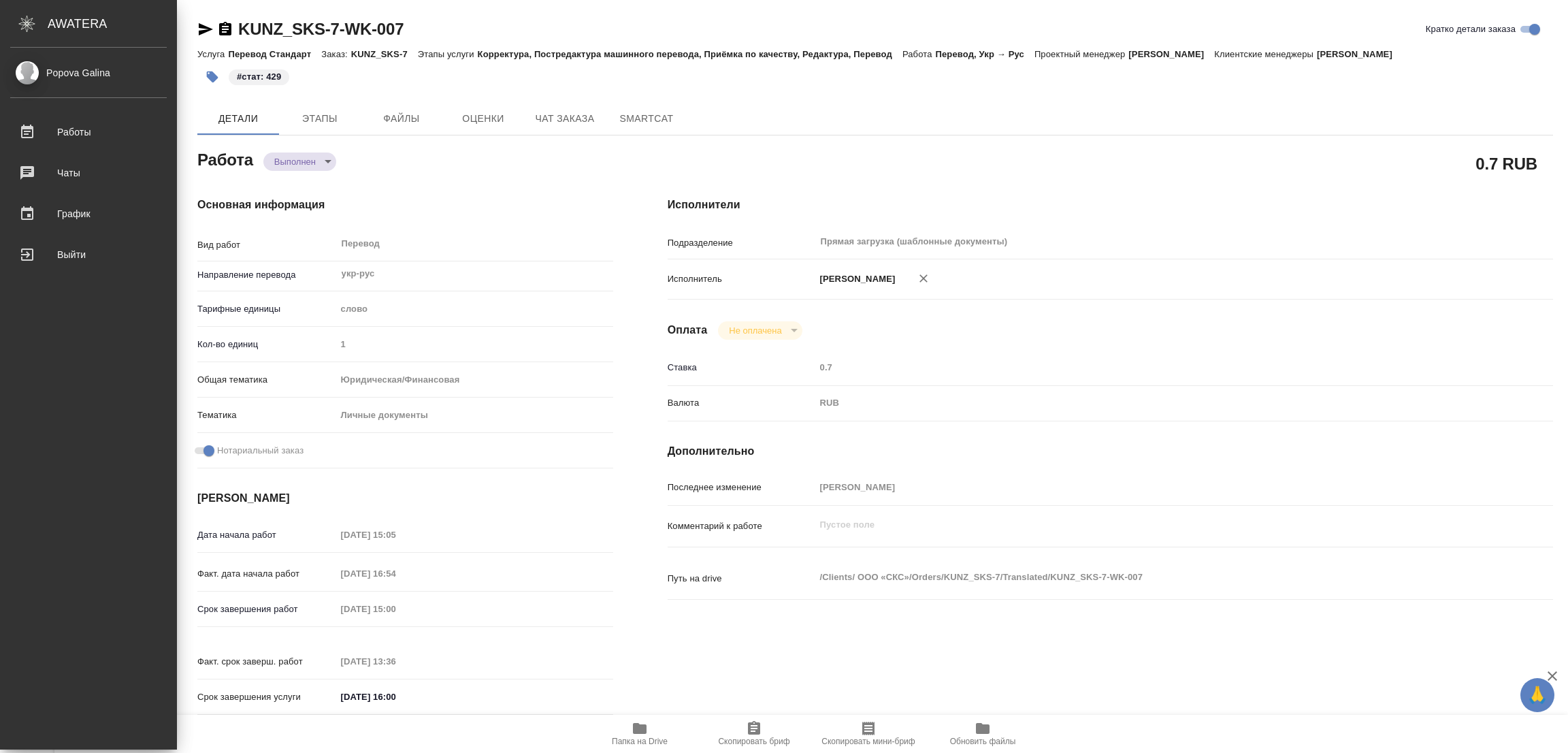
type textarea "x"
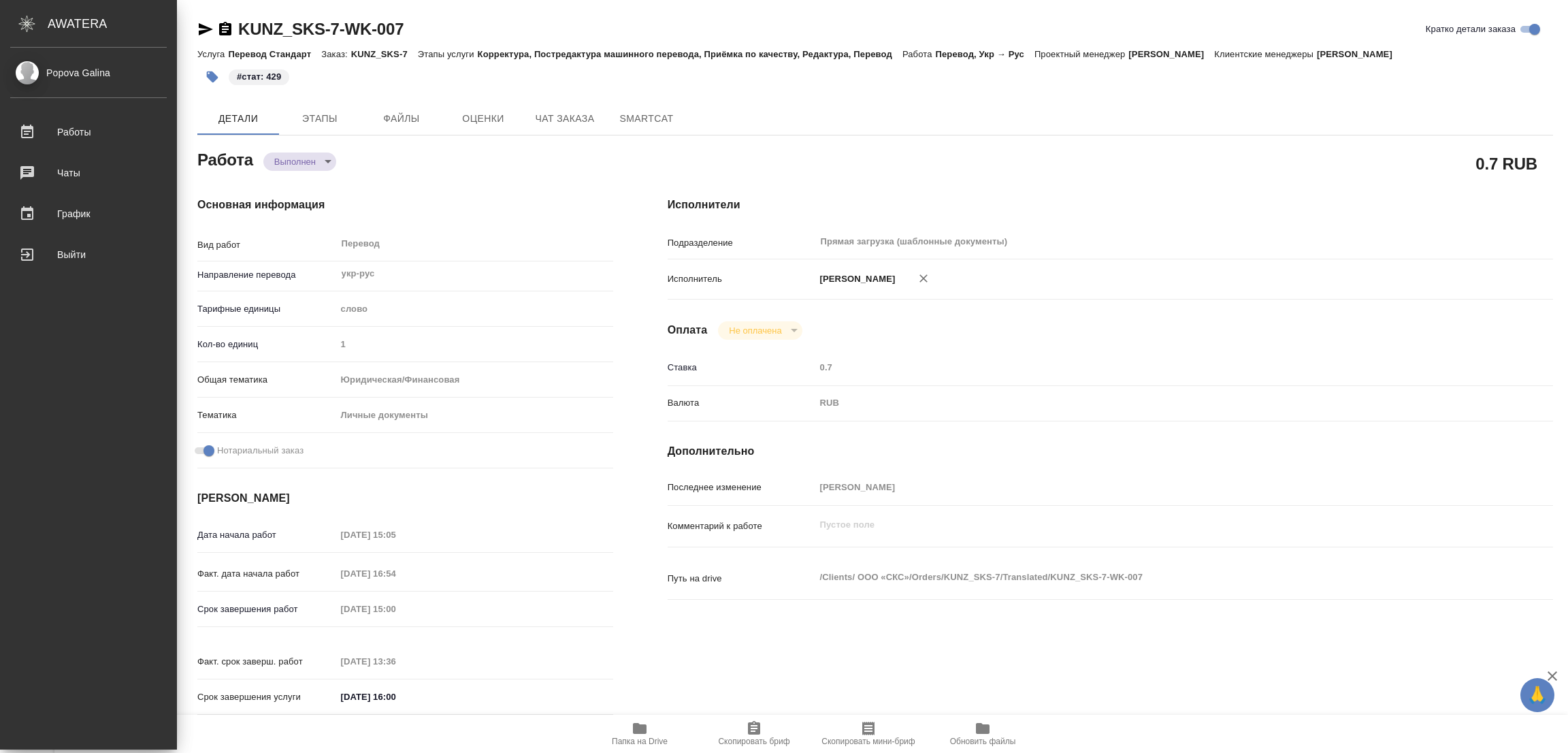
type textarea "x"
click at [1044, 199] on h4 "Исполнители" at bounding box center [1110, 205] width 886 height 16
type textarea "x"
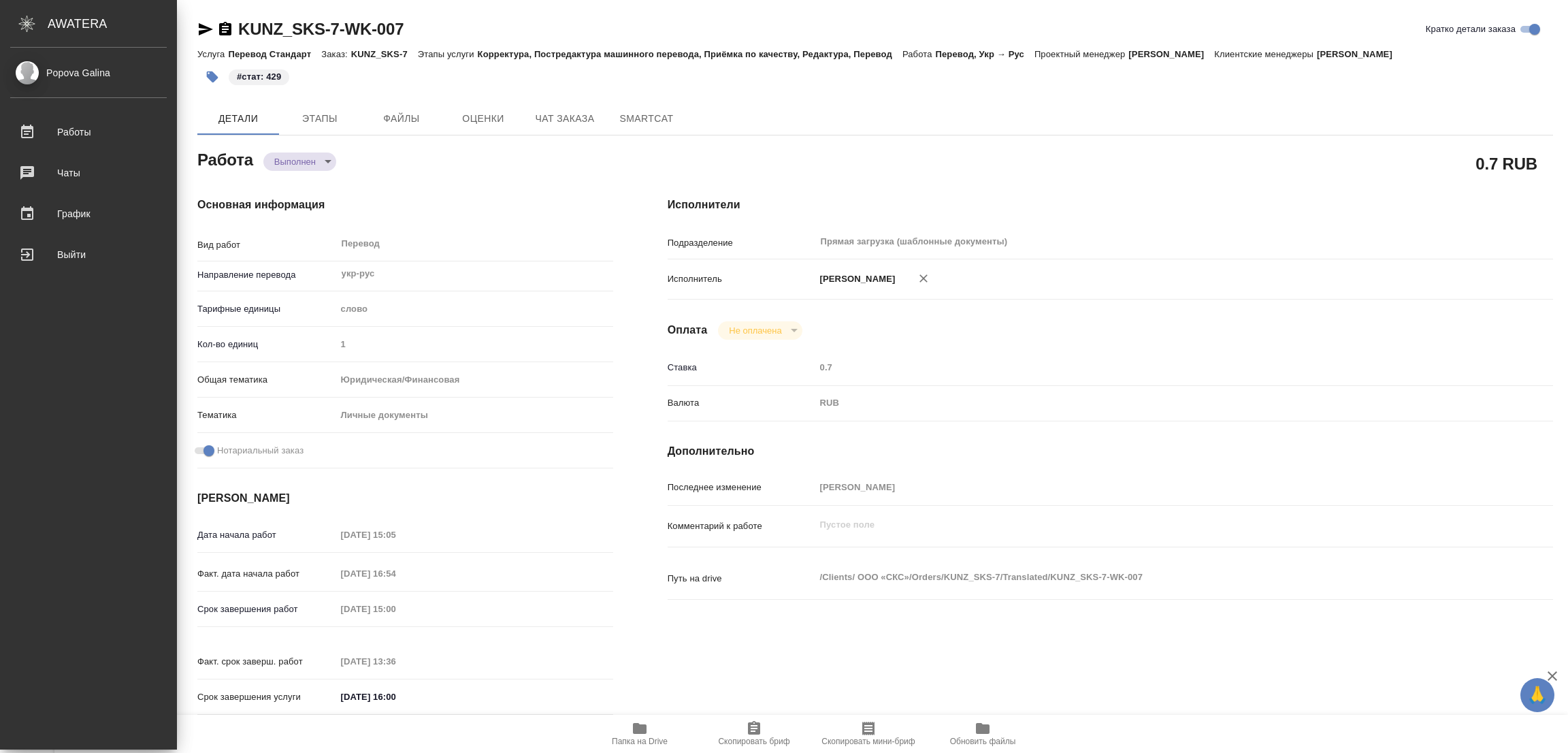
type textarea "x"
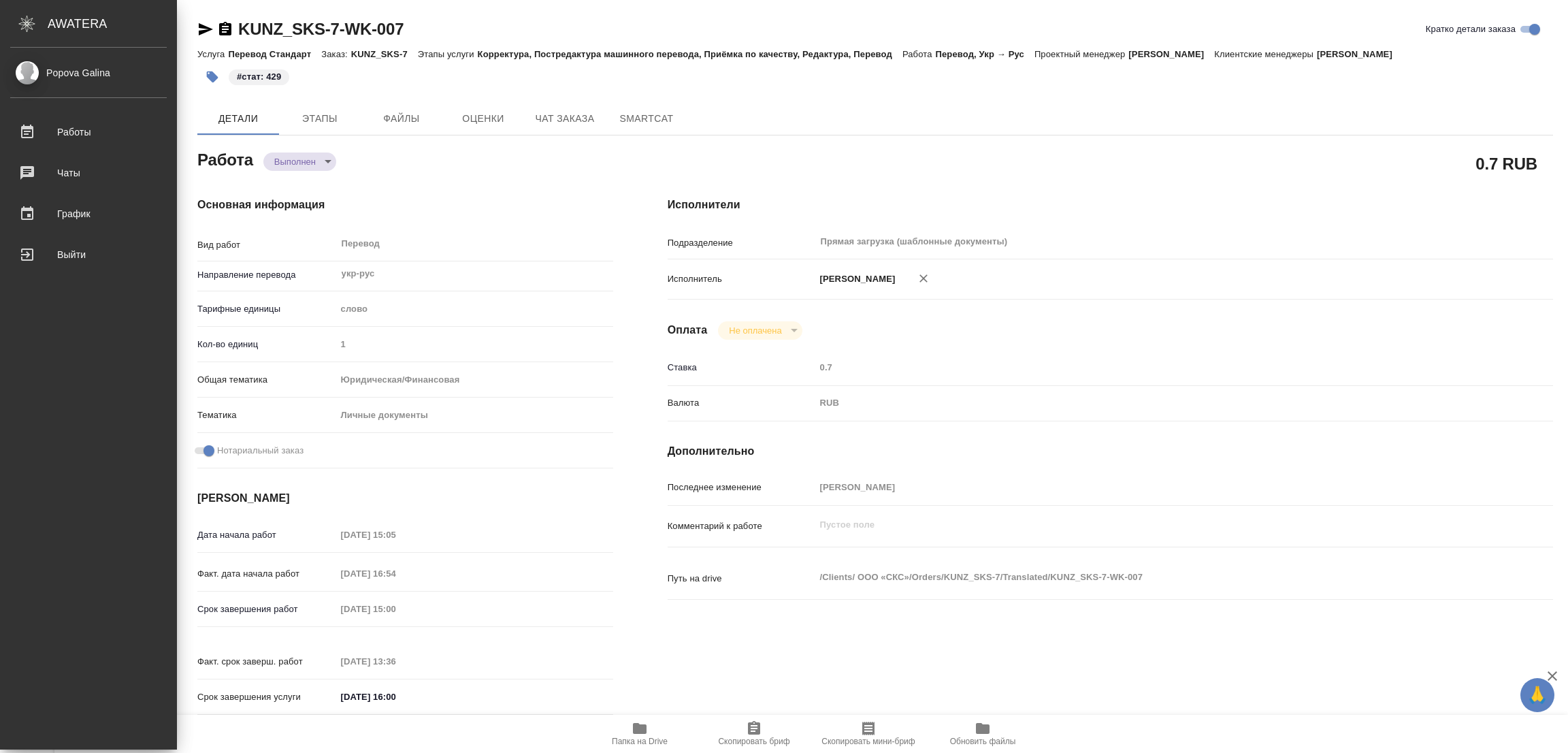
type textarea "x"
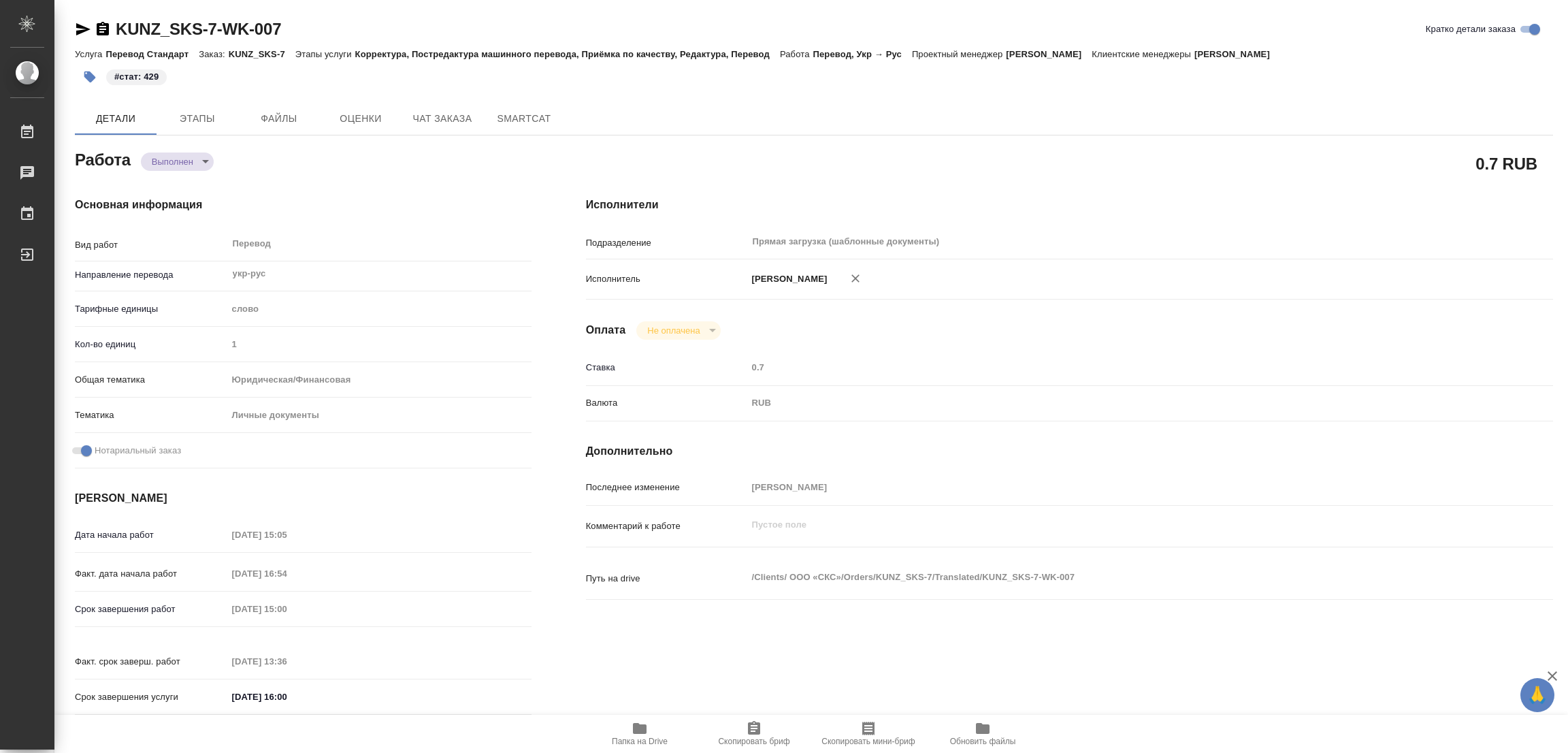
click at [1006, 165] on div "0.7 RUB" at bounding box center [1069, 163] width 967 height 34
click at [1501, 91] on div "#стат: 429" at bounding box center [813, 77] width 1478 height 30
type textarea "x"
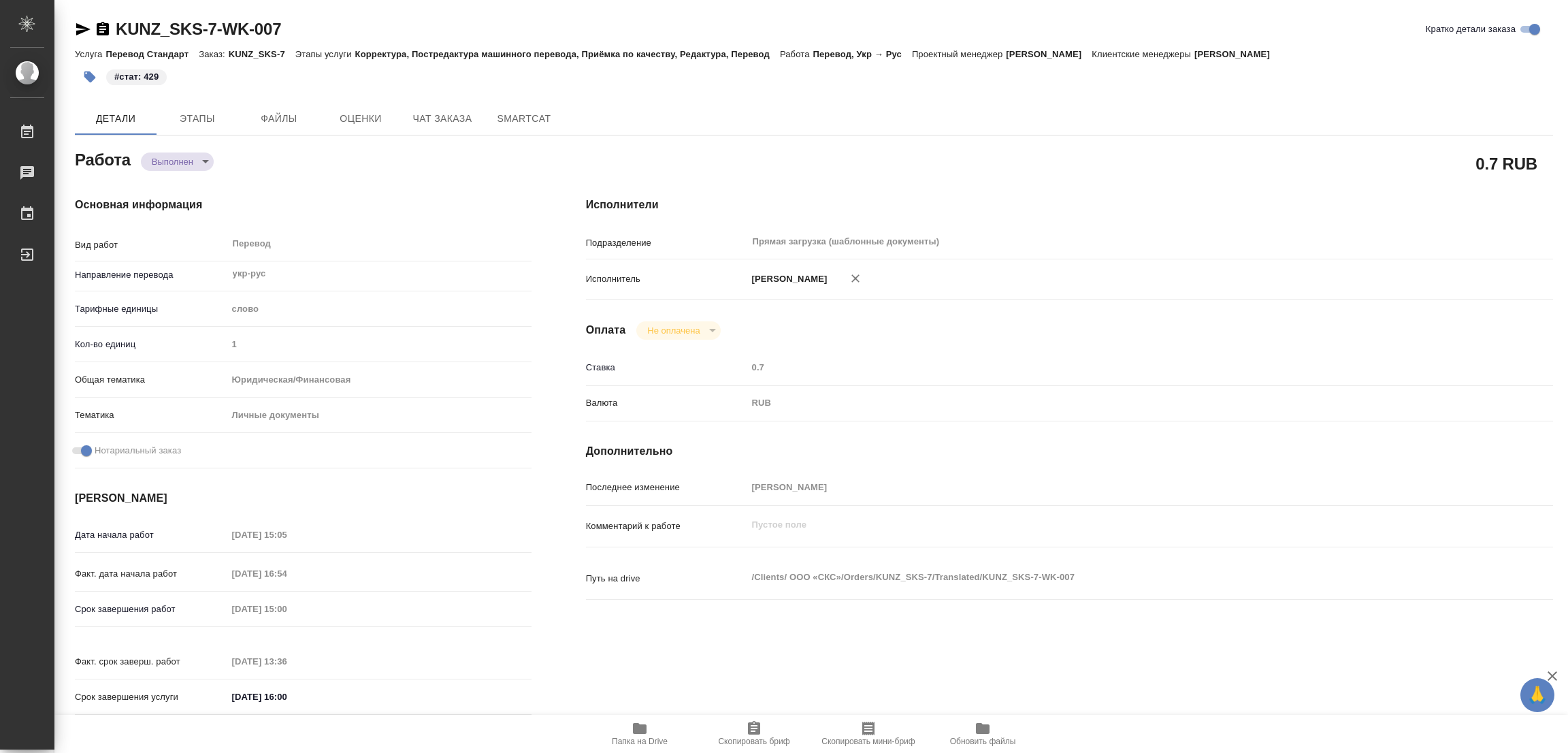
type textarea "x"
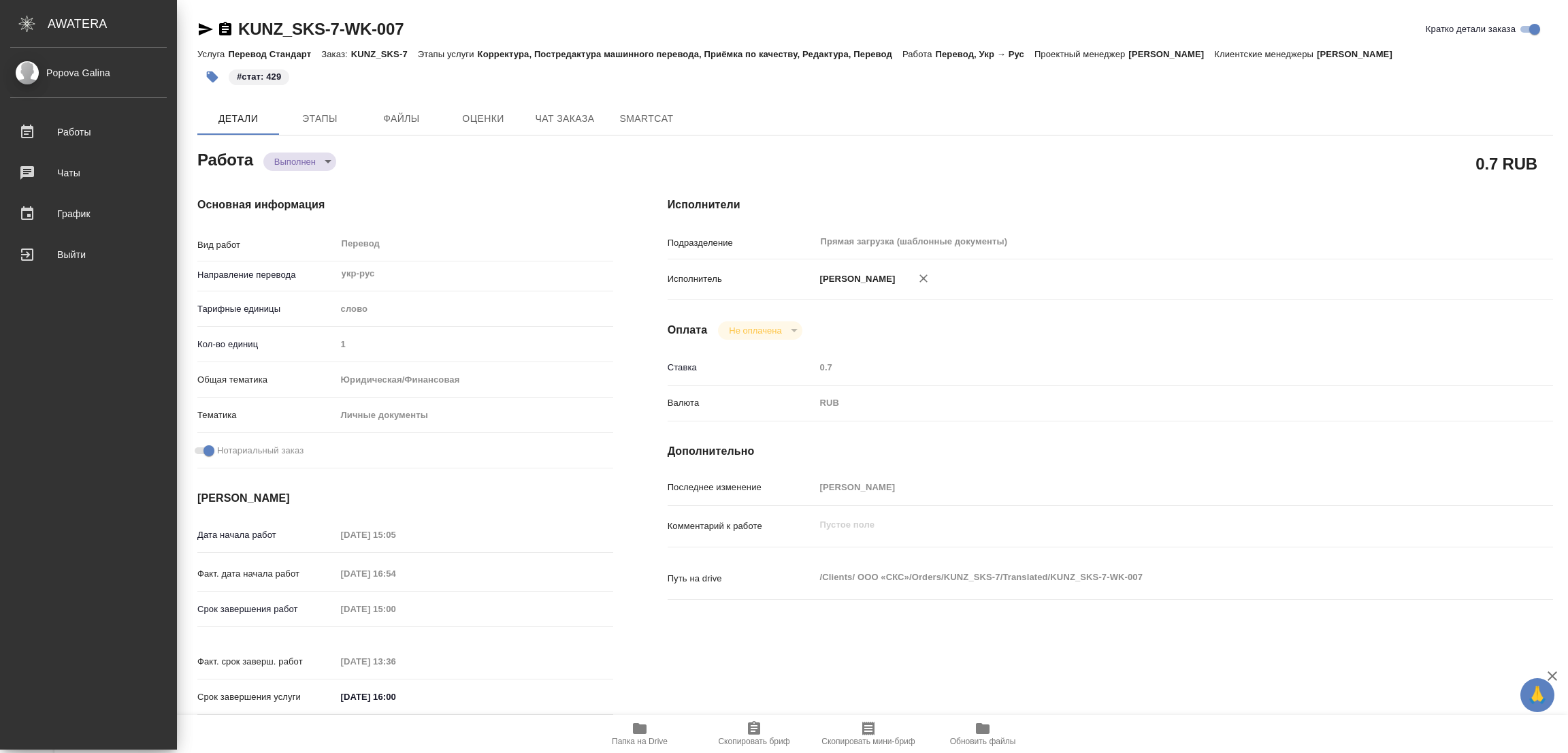
type textarea "x"
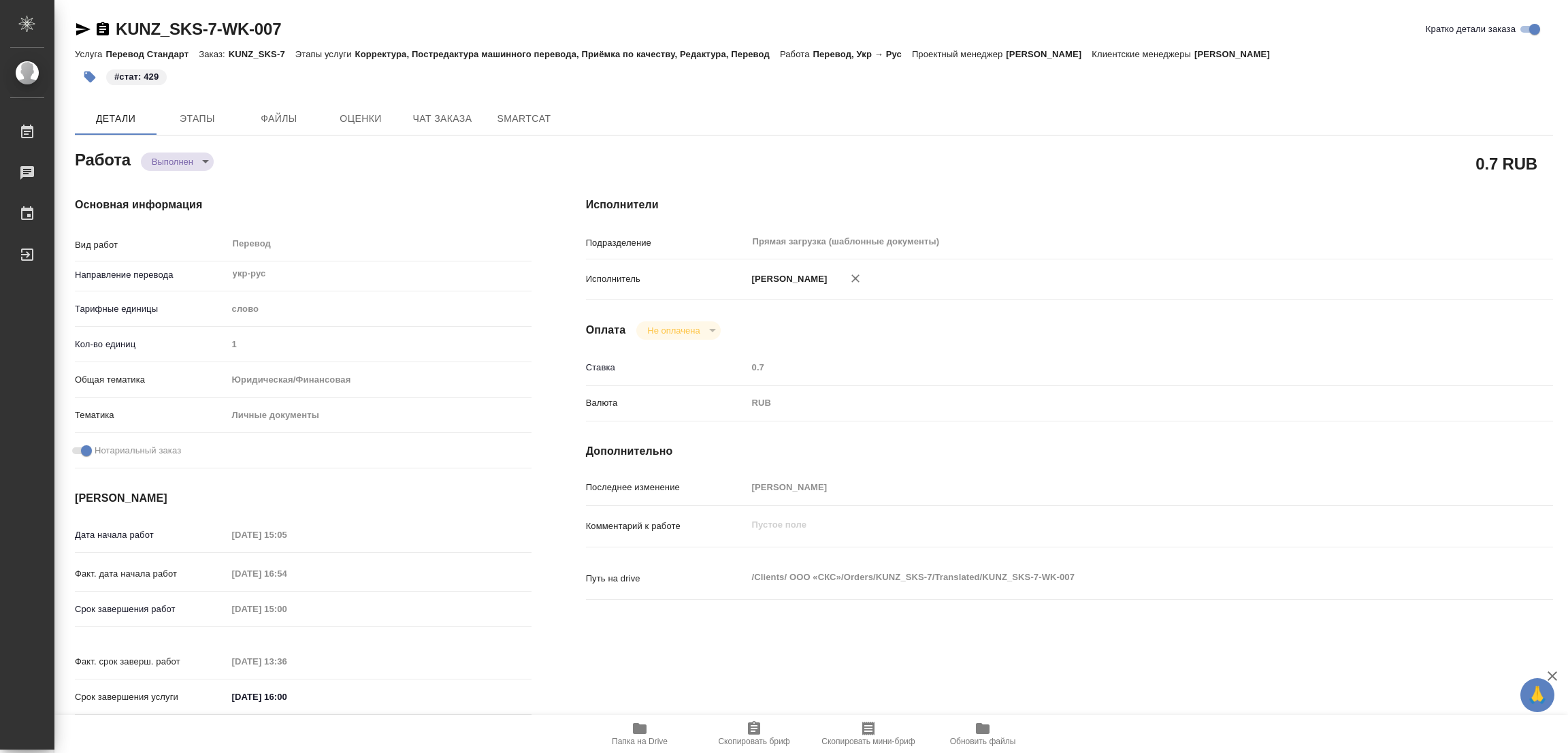
click at [429, 82] on div "#стат: 429" at bounding box center [567, 77] width 986 height 30
